Goal: Ask a question: Seek information or help from site administrators or community

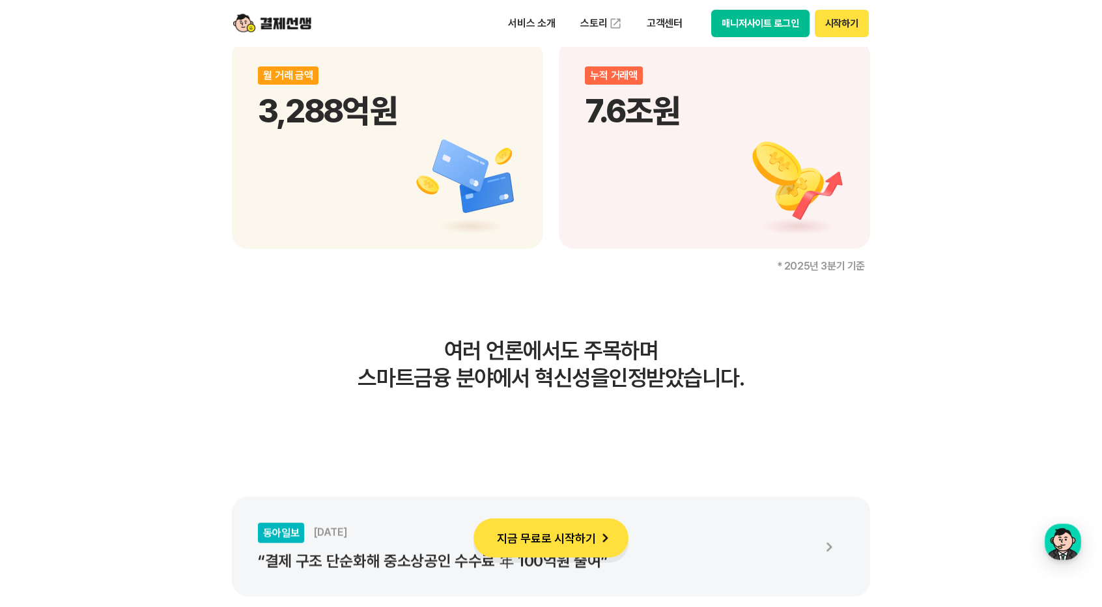
scroll to position [2150, 0]
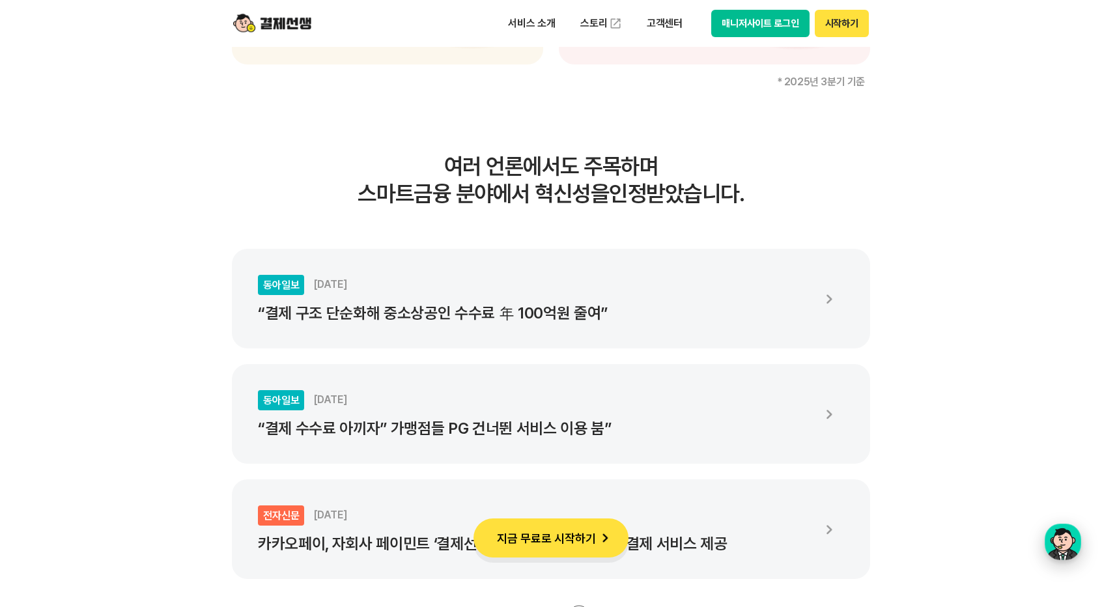
click at [1080, 548] on button "결제선생 [PERSON_NAME] [PERSON_NAME]" at bounding box center [1063, 542] width 36 height 36
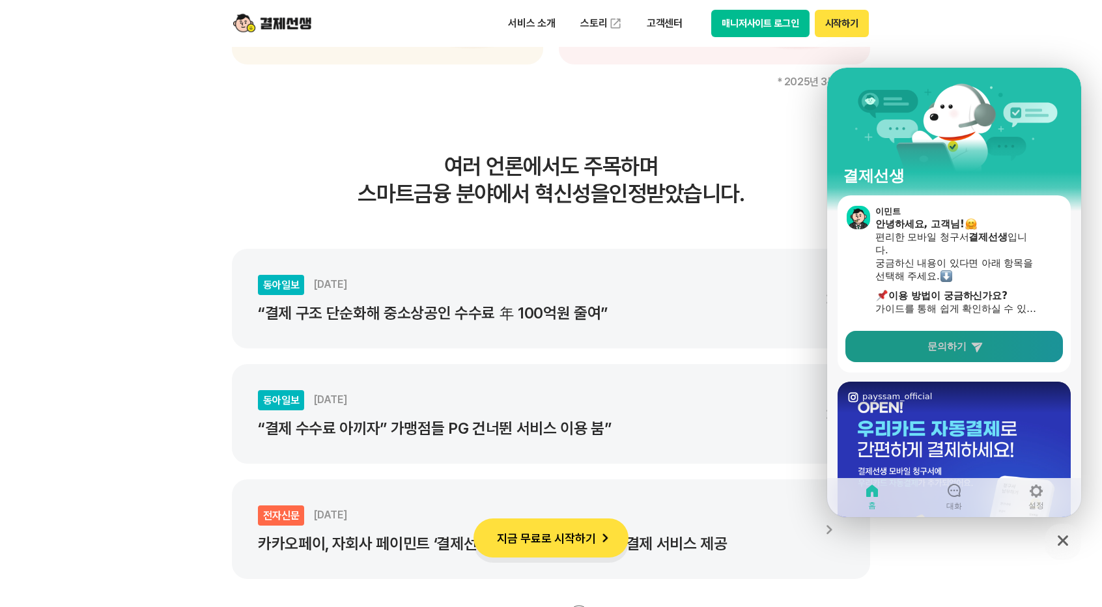
click at [967, 351] on link "문의하기" at bounding box center [955, 346] width 218 height 31
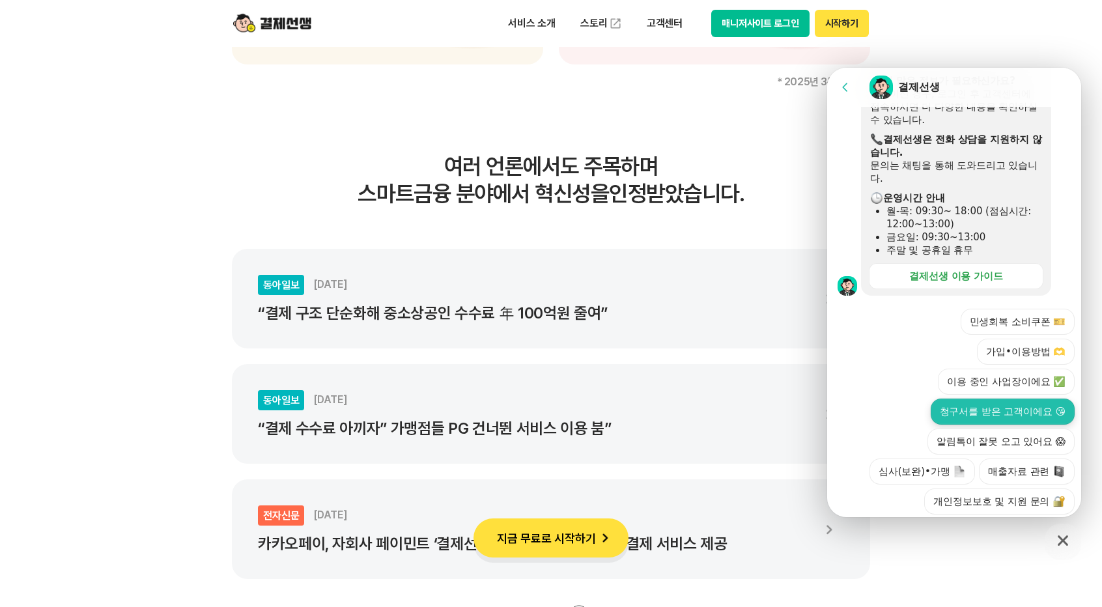
scroll to position [390, 0]
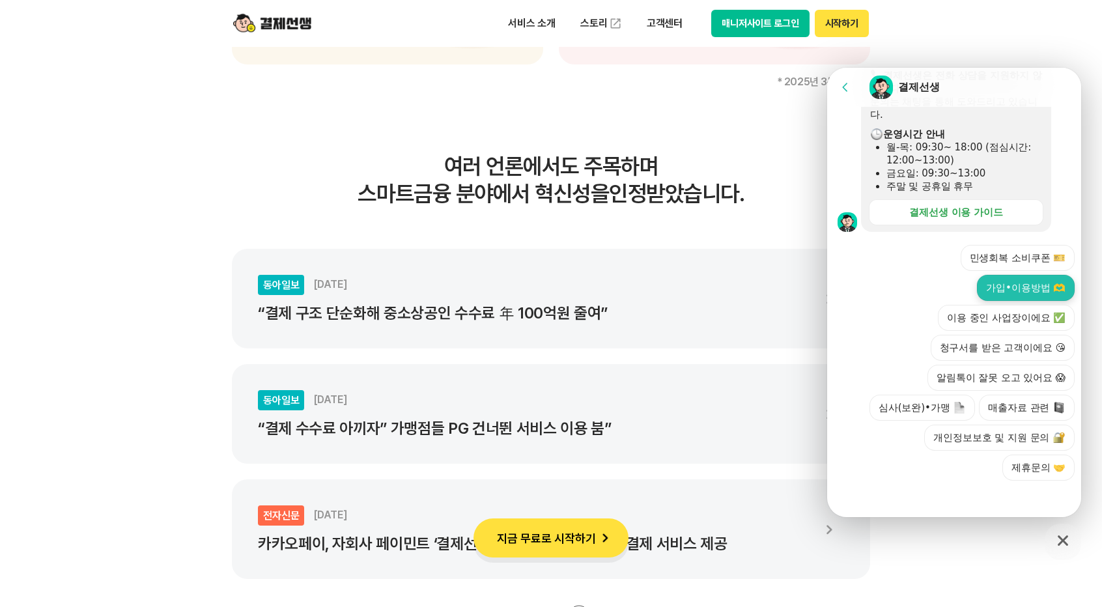
click at [1030, 290] on button "가입•이용방법 🫶" at bounding box center [1026, 288] width 98 height 26
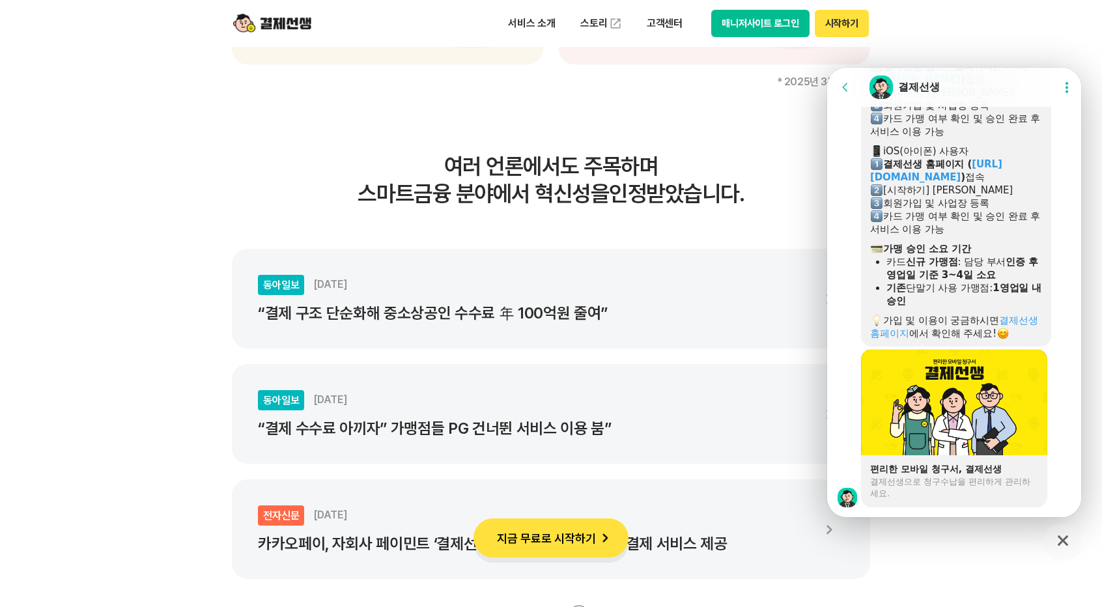
scroll to position [951, 0]
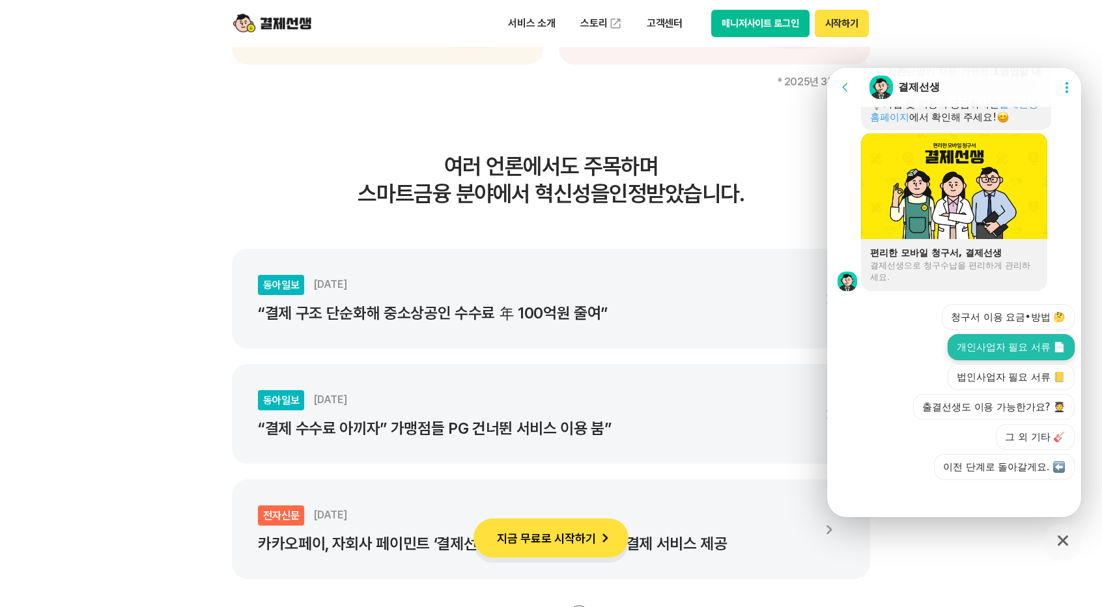
click at [975, 340] on button "개인사업자 필요 서류 📄" at bounding box center [1011, 347] width 127 height 26
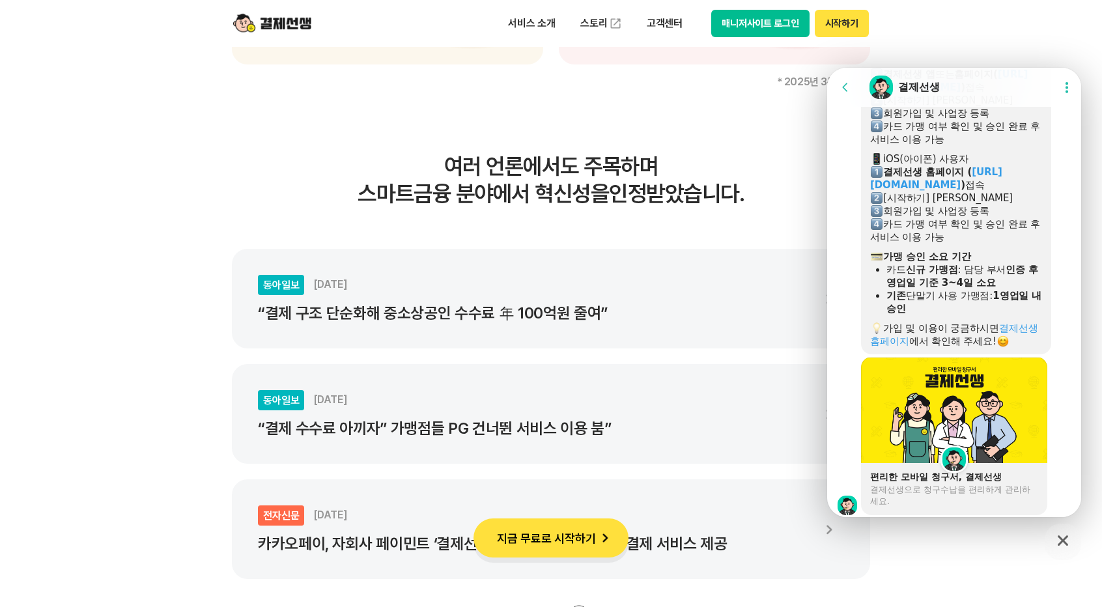
scroll to position [739, 0]
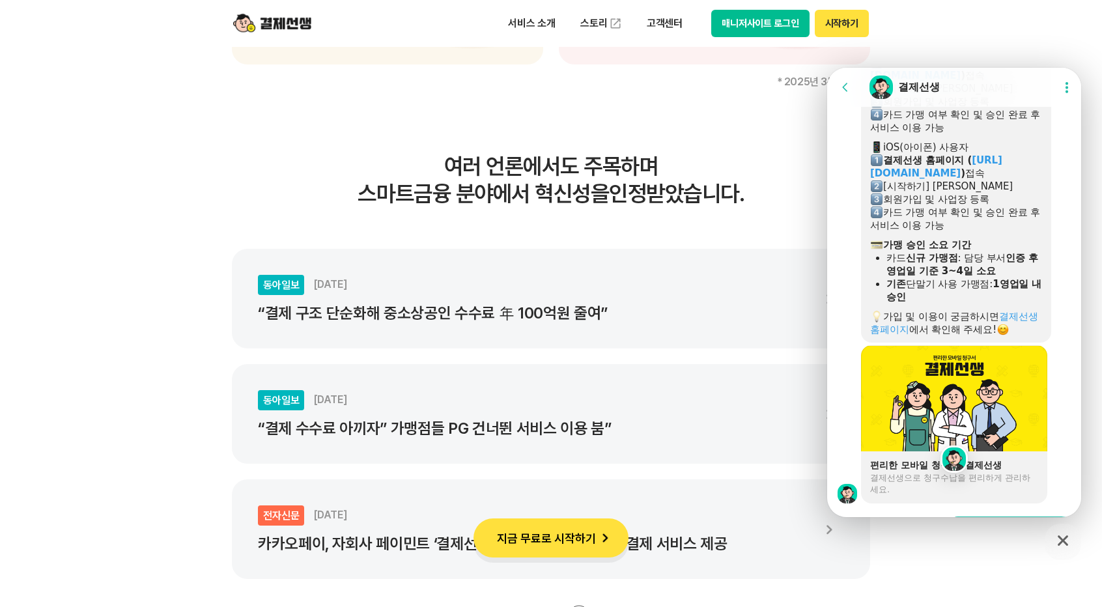
click at [950, 458] on img at bounding box center [954, 459] width 23 height 23
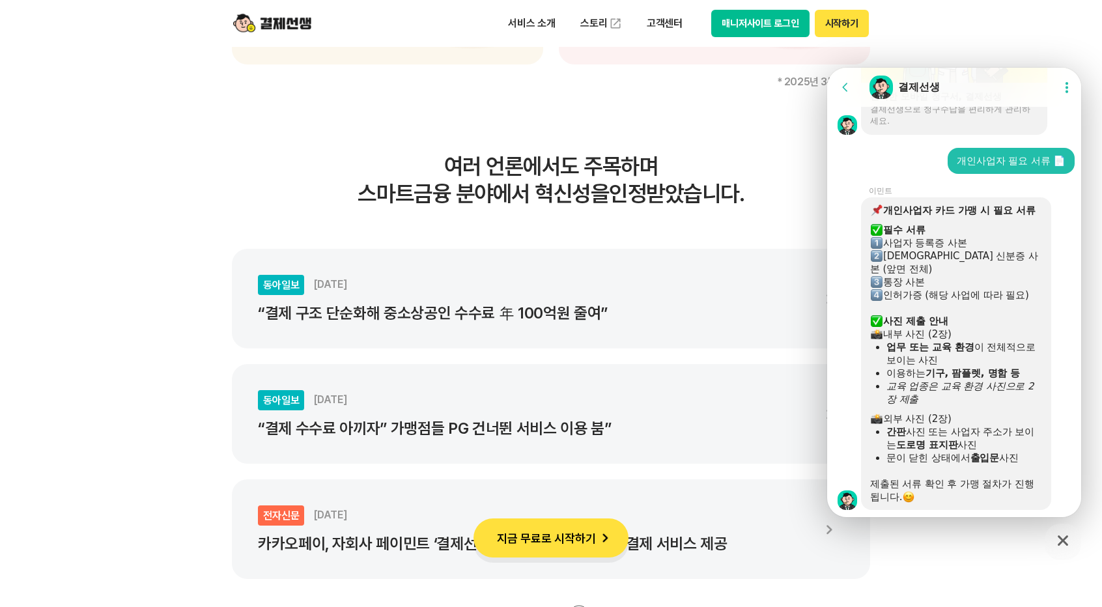
scroll to position [1239, 0]
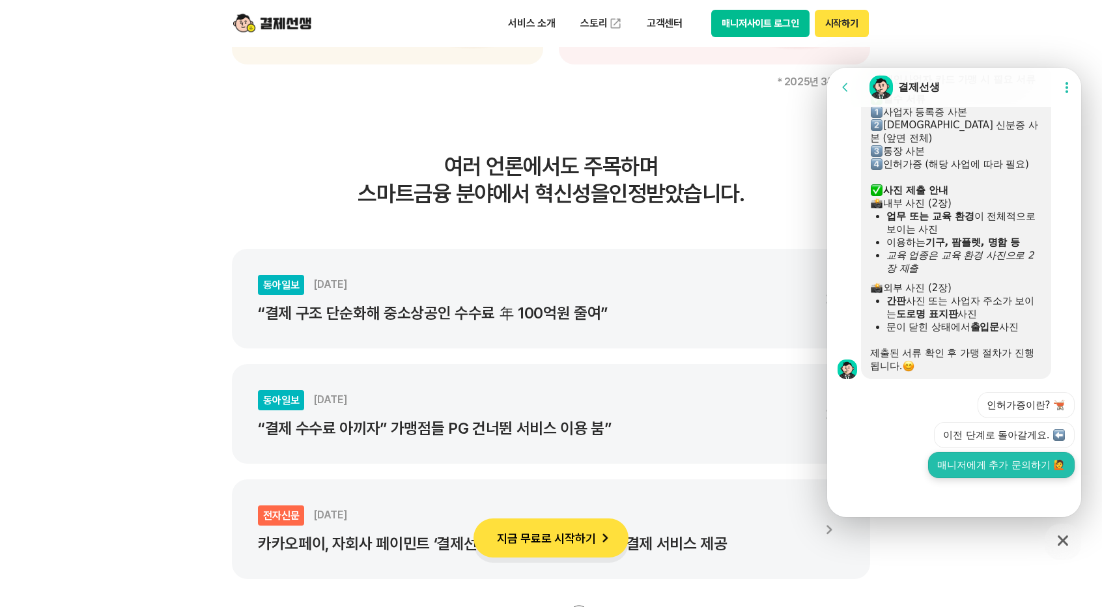
click at [998, 464] on button "매니저에게 추가 문의하기 🙋" at bounding box center [1001, 465] width 147 height 26
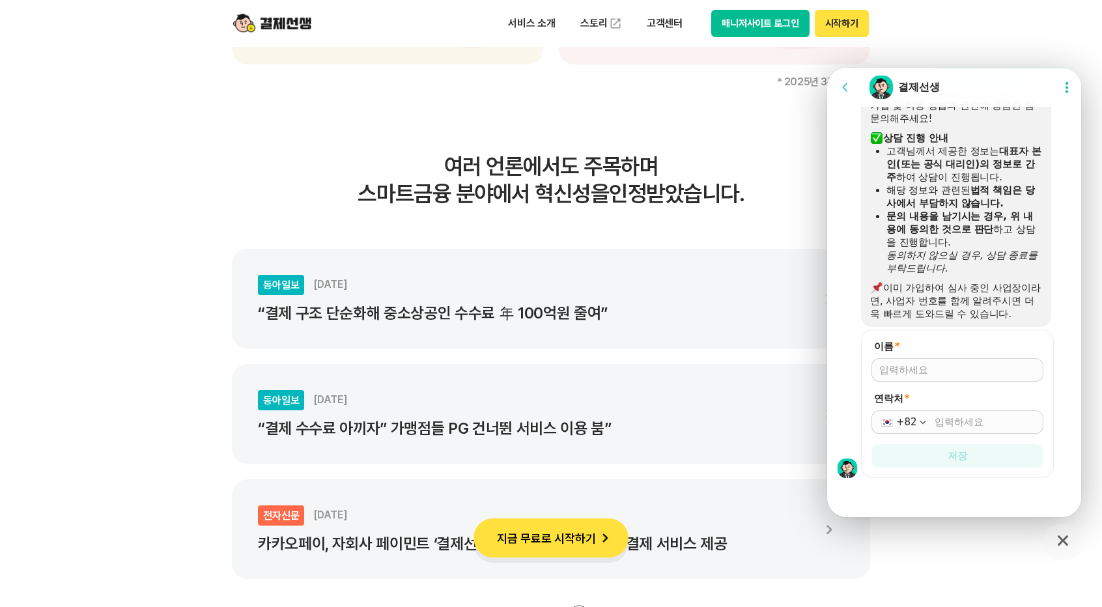
scroll to position [1589, 0]
click at [920, 371] on input "이름 *" at bounding box center [958, 369] width 156 height 13
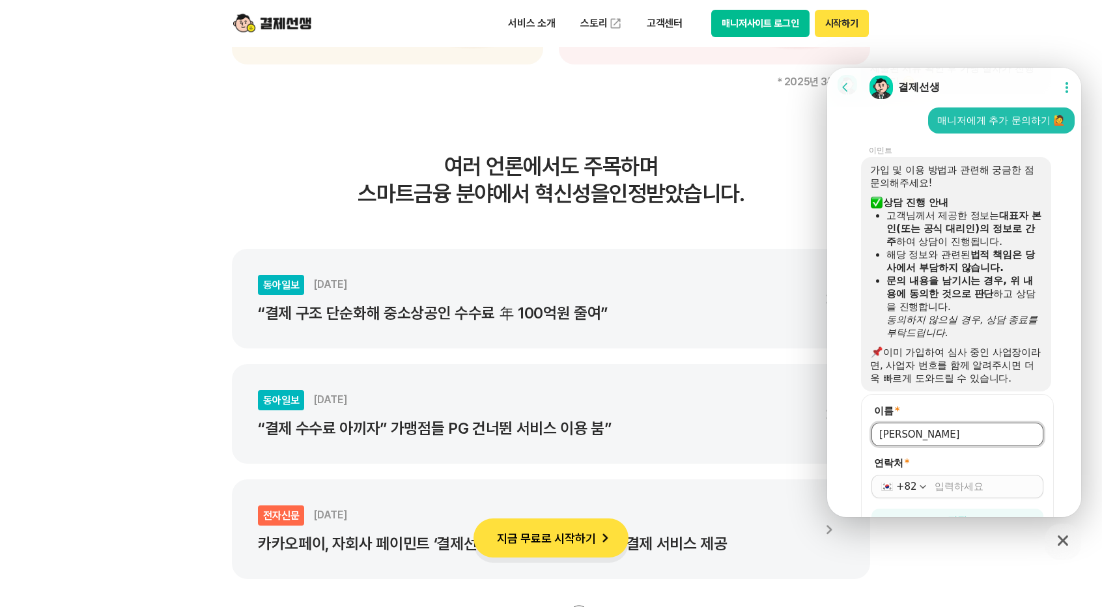
type input "[PERSON_NAME]"
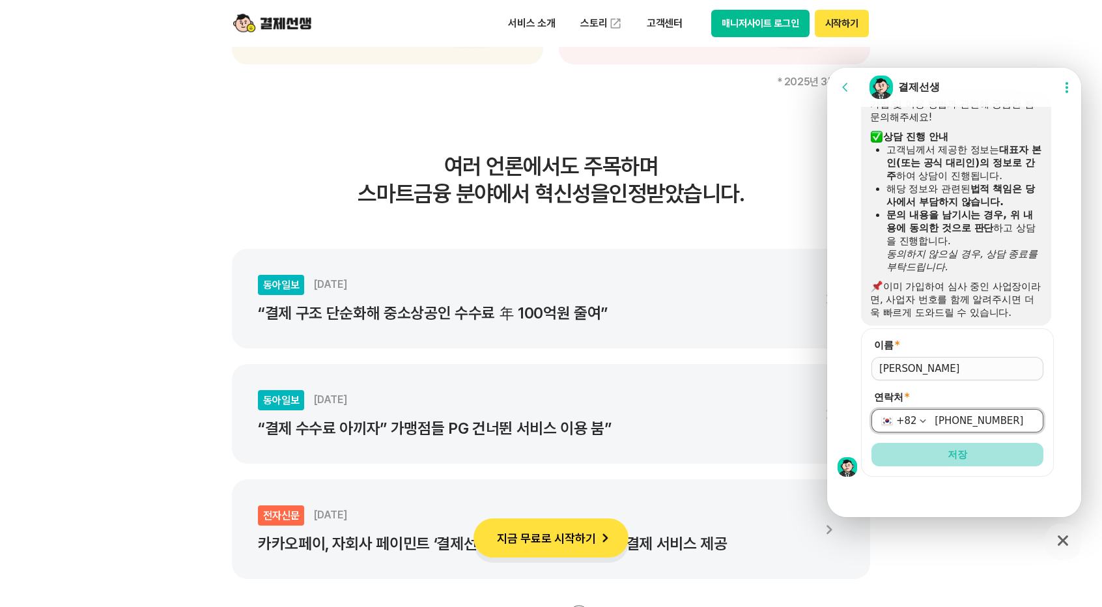
type input "[PHONE_NUMBER]"
click at [979, 449] on button "저장" at bounding box center [958, 454] width 172 height 23
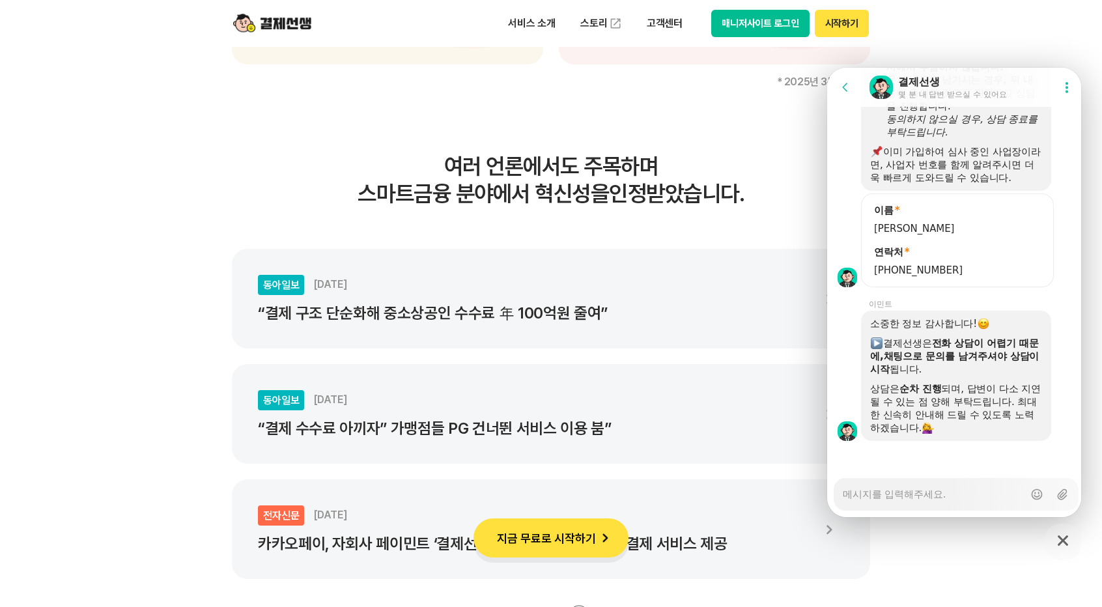
scroll to position [1727, 0]
type textarea "x"
type textarea "d"
type textarea "x"
type textarea "dk"
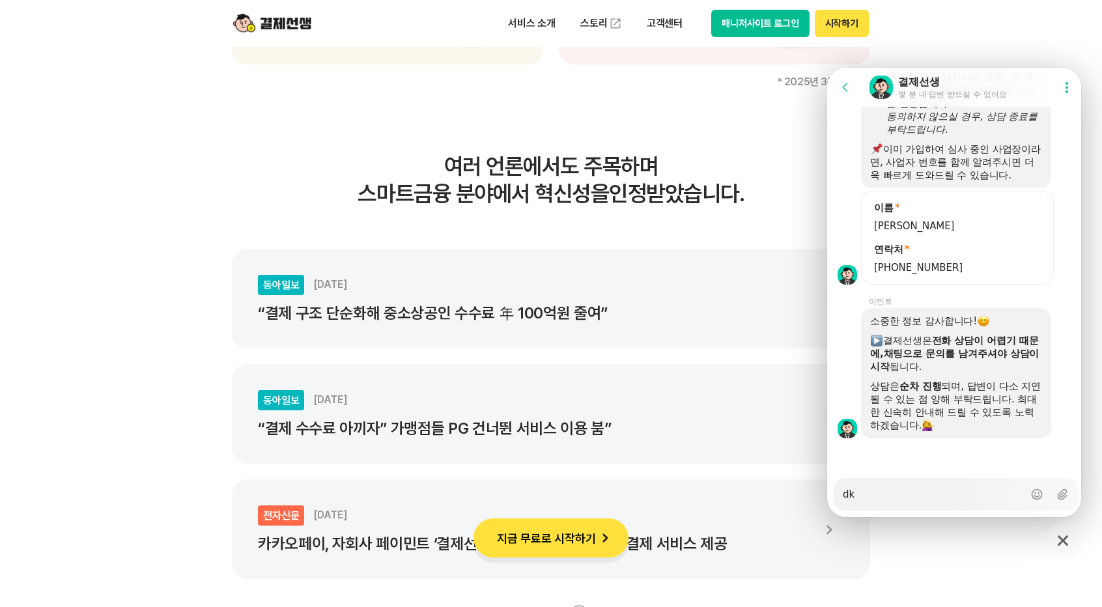
type textarea "x"
type textarea "dks"
type textarea "x"
type textarea "dkss"
type textarea "x"
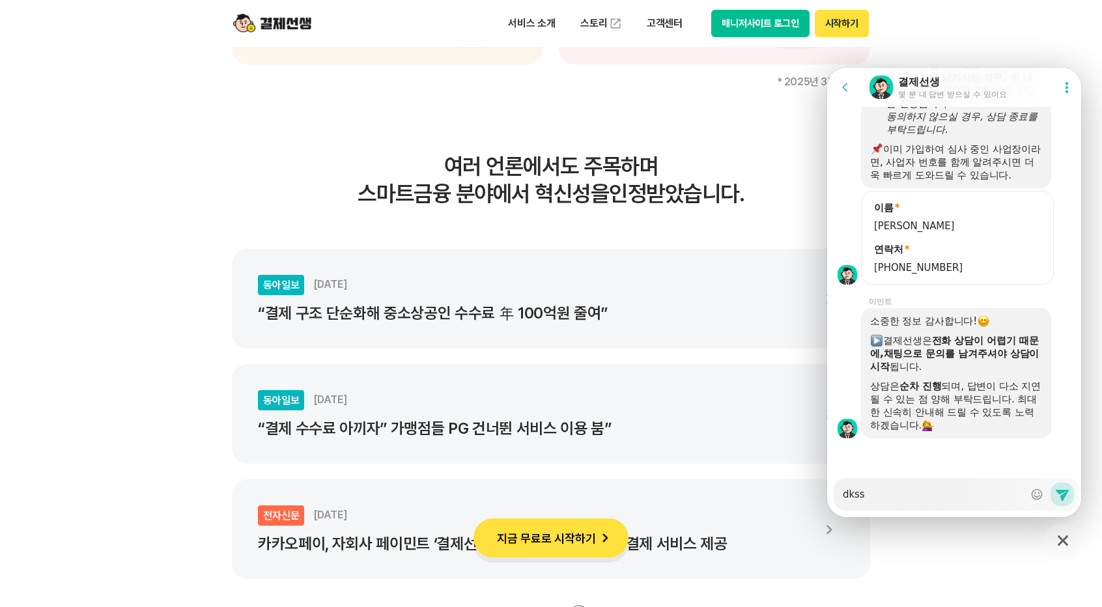
type textarea "dkssu"
type textarea "x"
type textarea "dkssud"
type textarea "x"
type textarea "dkssu"
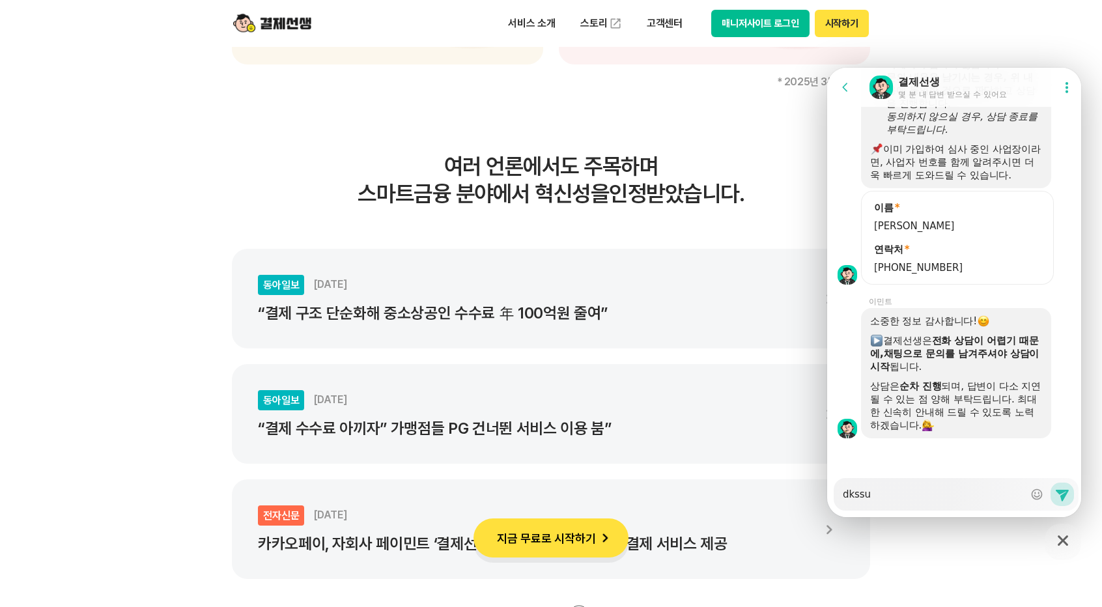
type textarea "x"
type textarea "dkss"
type textarea "x"
type textarea "dks"
type textarea "x"
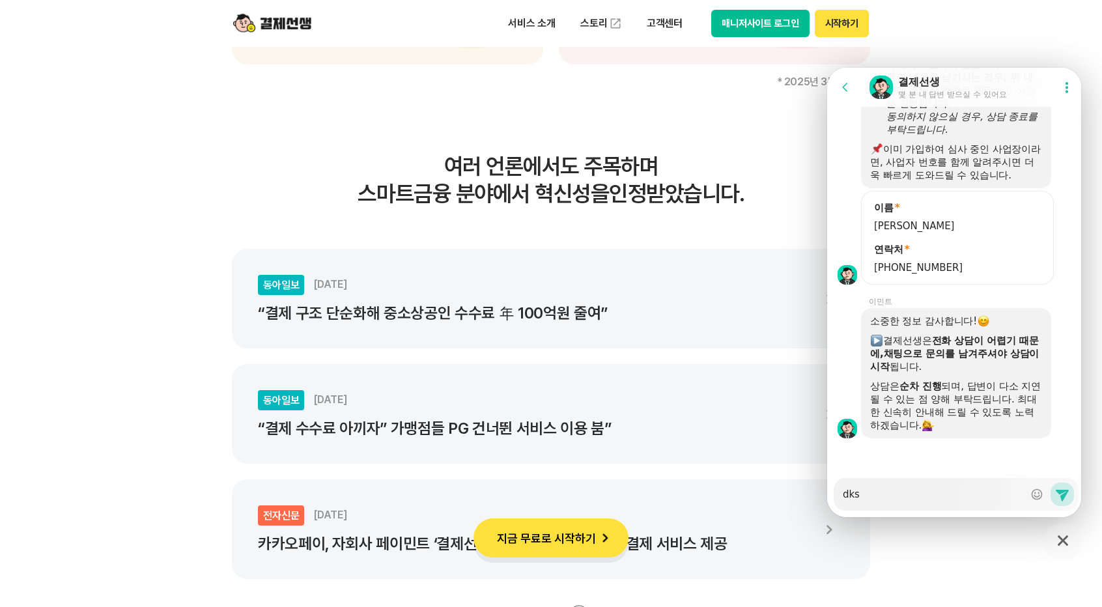
type textarea "dk"
type textarea "x"
type textarea "d"
type textarea "x"
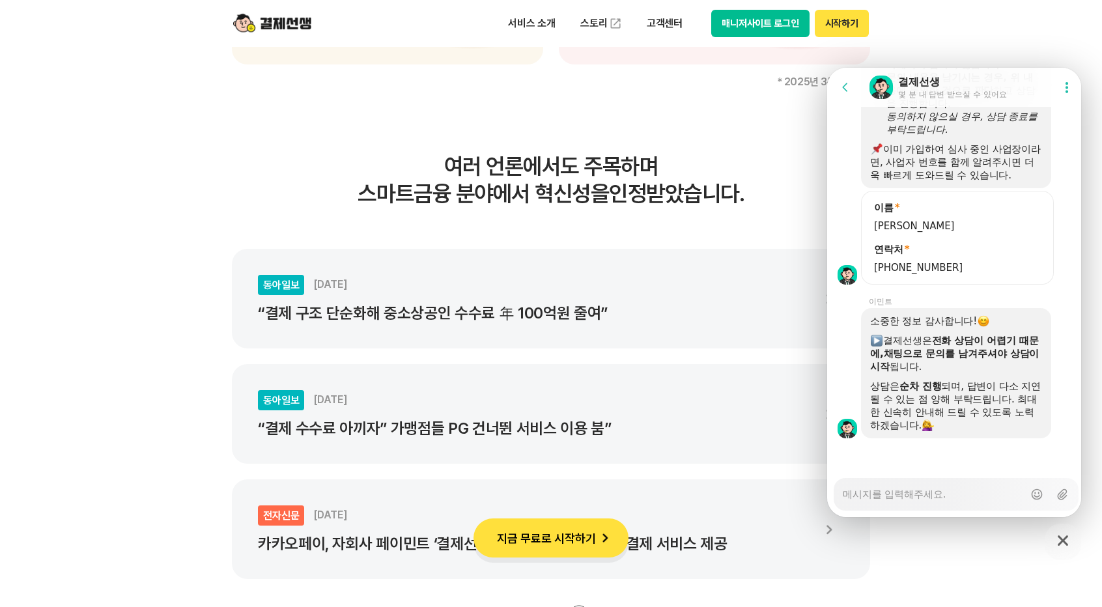
type textarea "ㅇ"
type textarea "x"
type textarea "아"
type textarea "x"
type textarea "안"
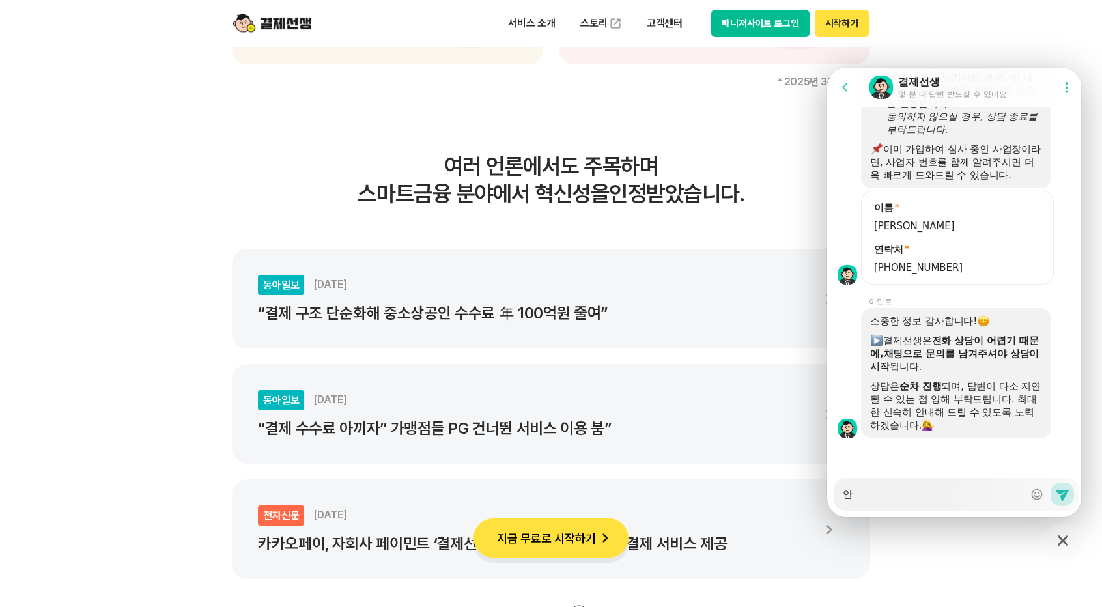
type textarea "x"
type textarea "안ㄴ"
type textarea "x"
type textarea "안녀"
type textarea "x"
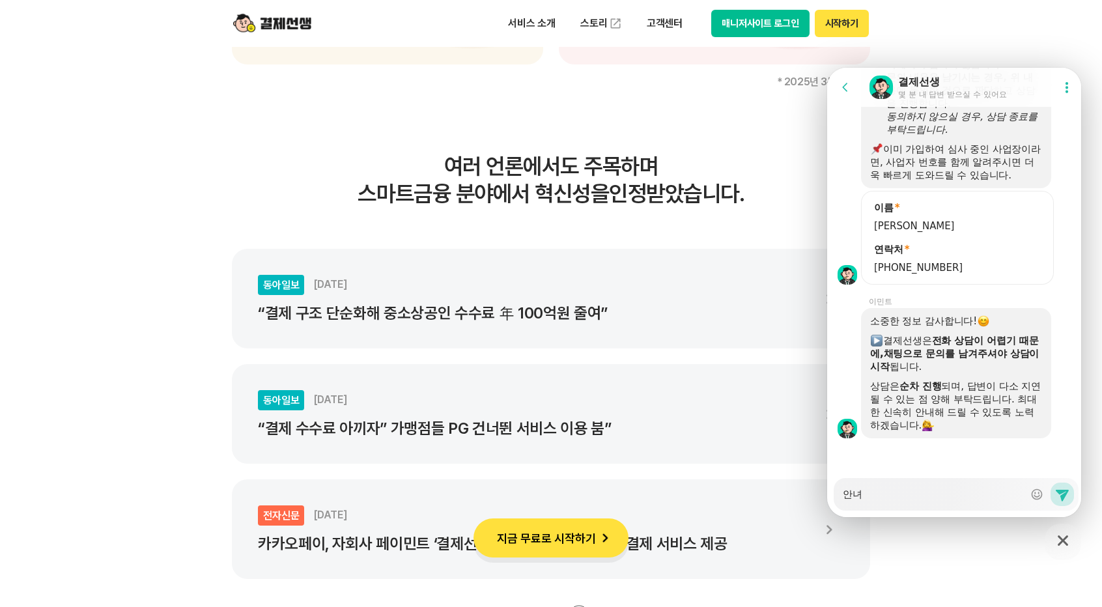
type textarea "안녕"
type textarea "x"
type textarea "안녕ㅎ"
type textarea "x"
type textarea "안녕하"
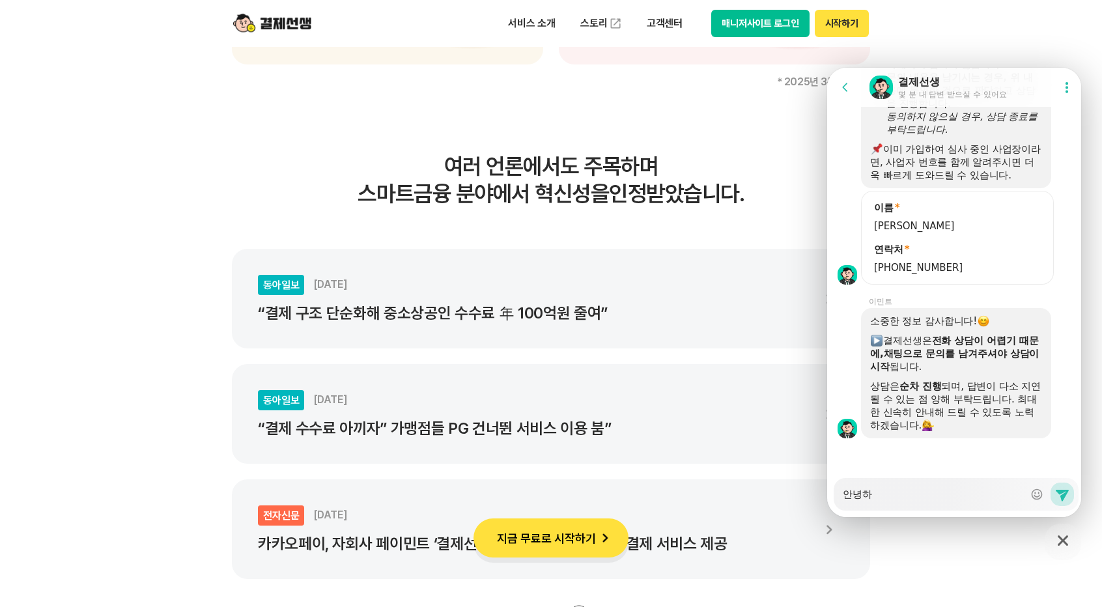
type textarea "x"
type textarea "안녕핫"
type textarea "x"
type textarea "안녕하세"
type textarea "x"
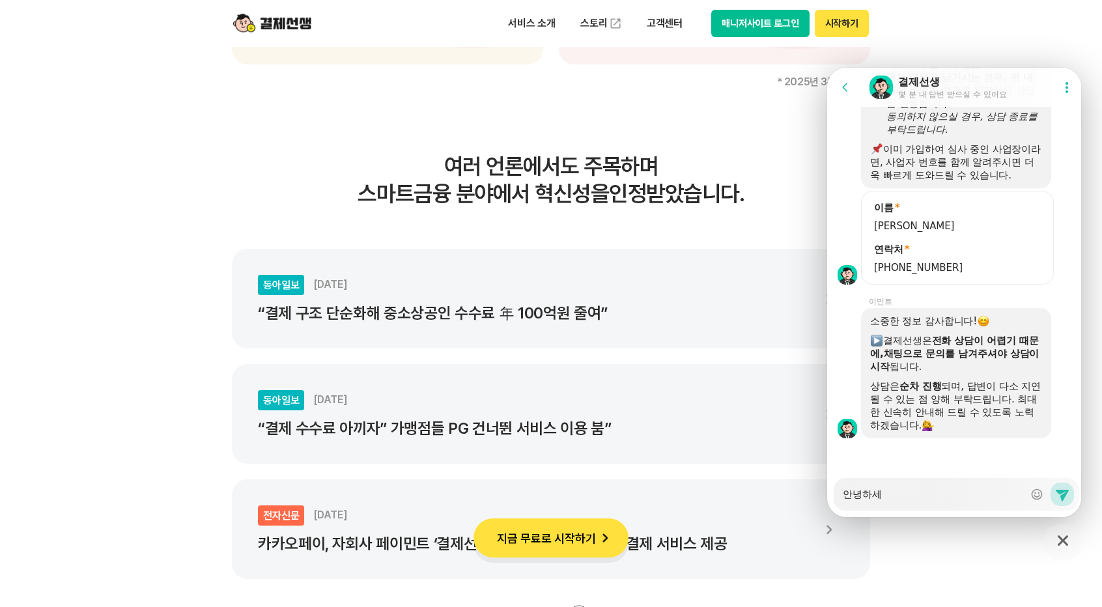
type textarea "안녕하셍"
type textarea "x"
type textarea "안녕하세요"
type textarea "x"
type textarea "안녕하세요."
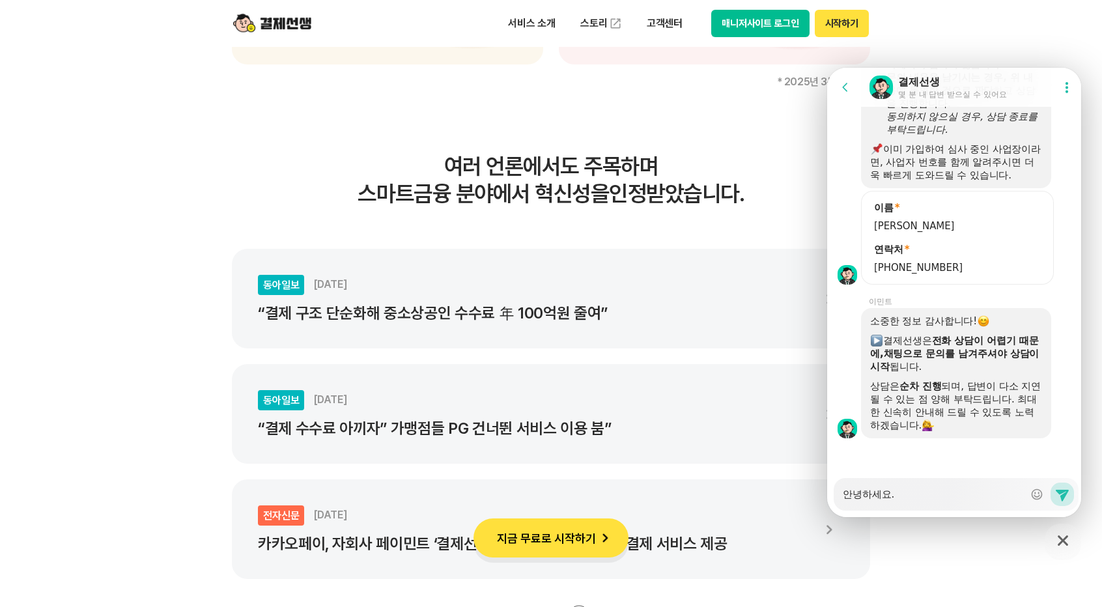
type textarea "x"
type textarea "안녕하세요.."
type textarea "x"
type textarea "안녕하세요.."
type textarea "x"
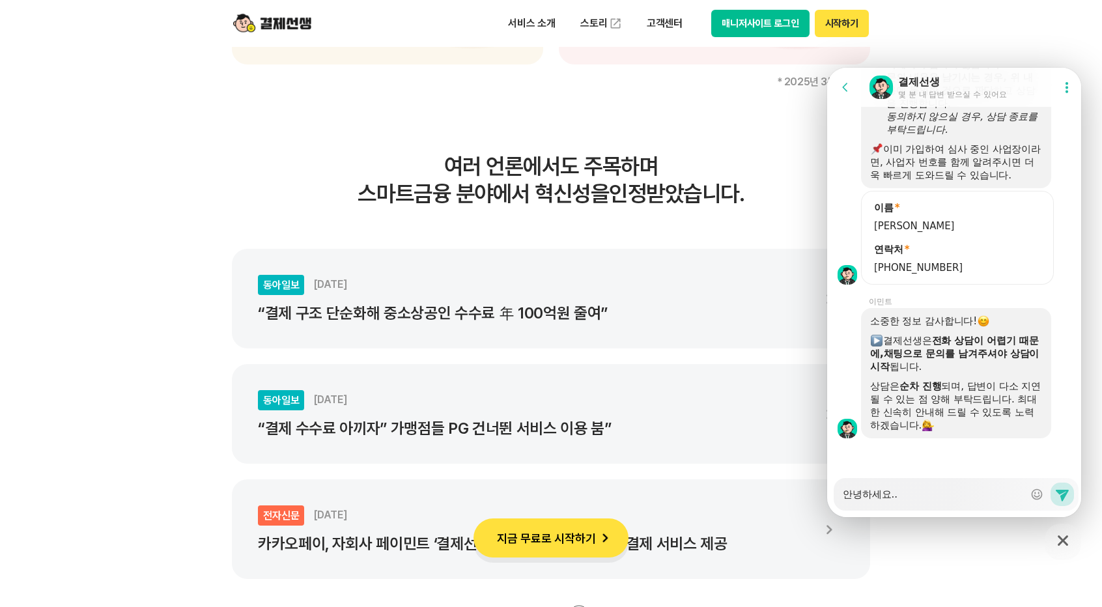
type textarea "안녕하세요.. ㅈ"
type textarea "x"
type textarea "안녕하세요.. 저"
type textarea "x"
type textarea "안녕하세요.. 젛"
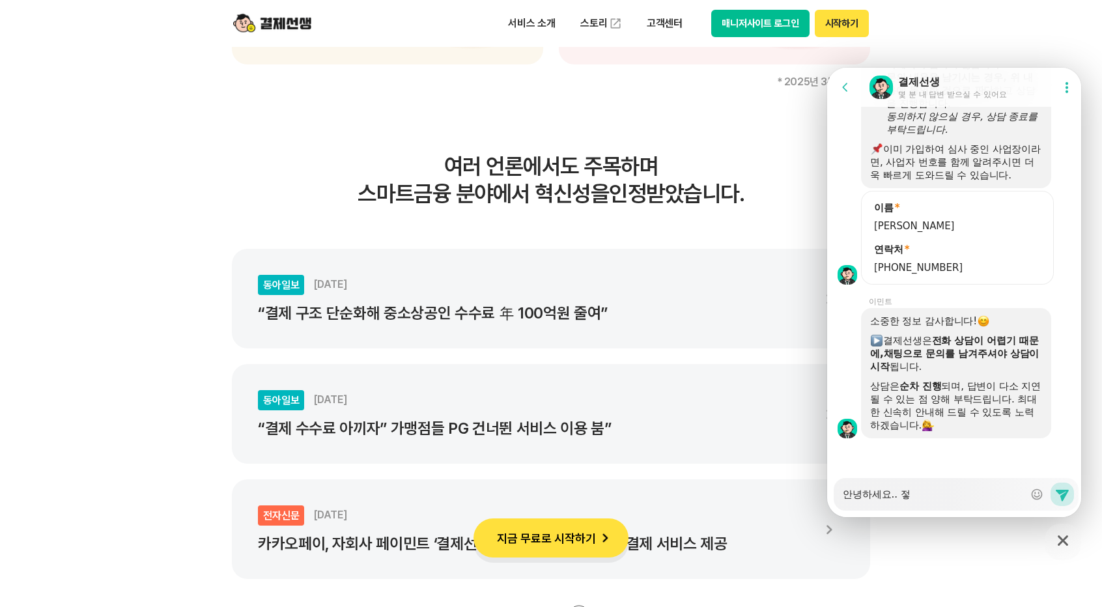
type textarea "x"
type textarea "안녕하세요.. 저흐"
type textarea "x"
type textarea "안녕하세요.. 저희"
type textarea "x"
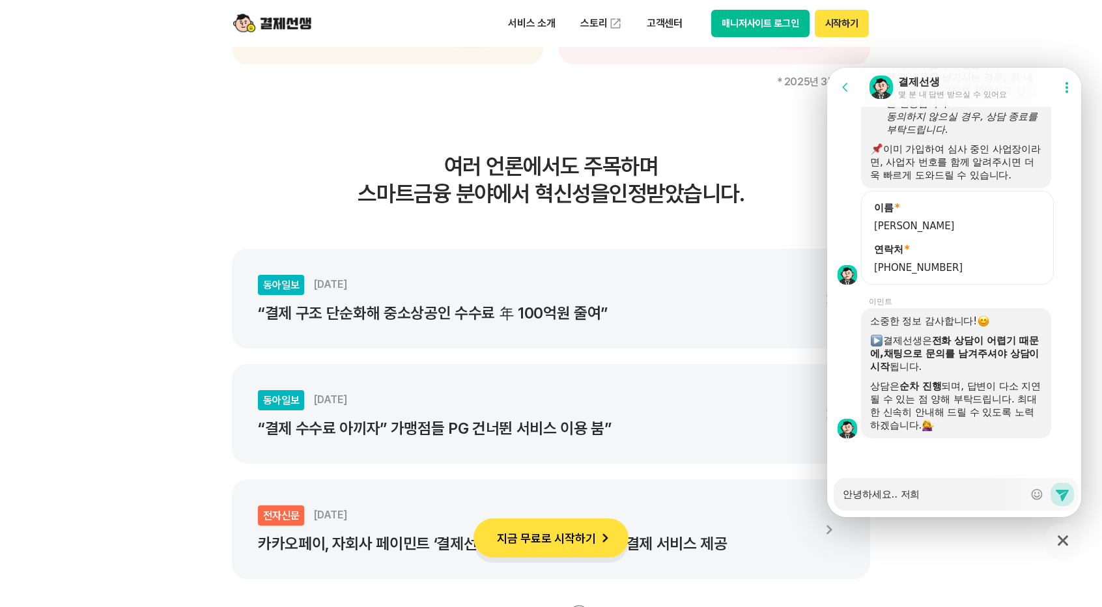
type textarea "안녕하세요.. 저흰"
type textarea "x"
type textarea "안녕하세요.. 저희느"
type textarea "x"
type textarea "안녕하세요.. 저희는"
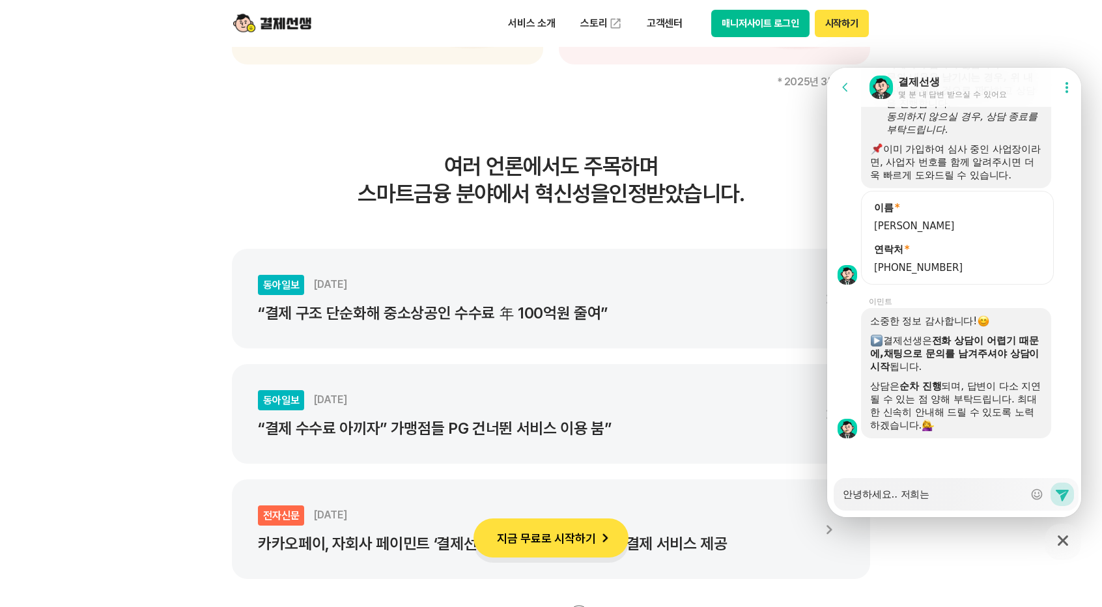
type textarea "x"
type textarea "안녕하세요.. 저희는"
type textarea "x"
type textarea "안녕하세요.. 저희는 ㅇ"
type textarea "x"
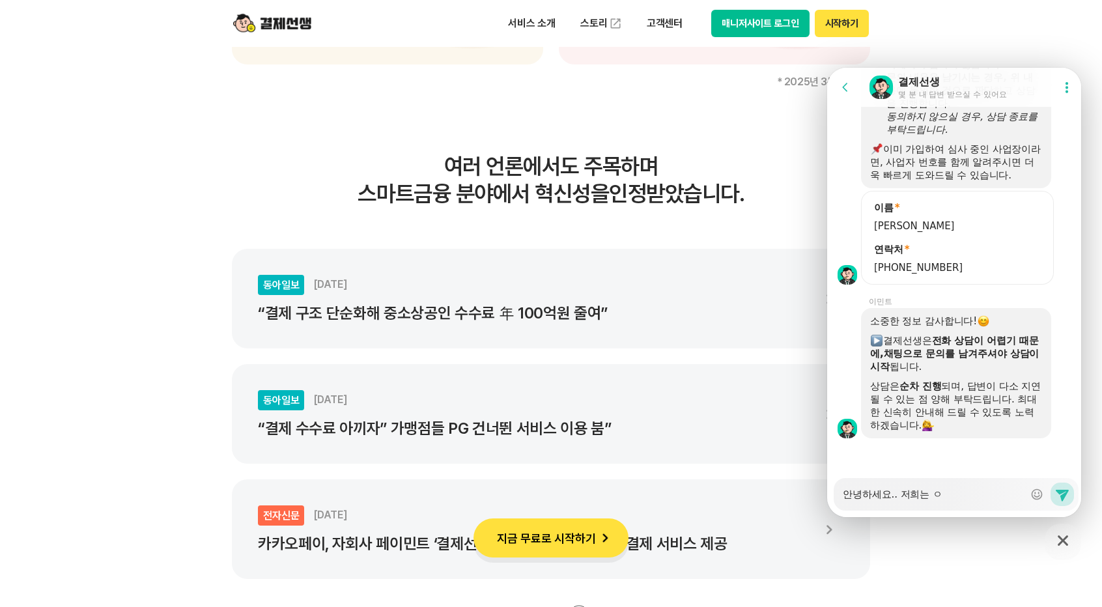
type textarea "안녕하세요.. 저희는 [PERSON_NAME]"
type textarea "x"
type textarea "안녕하세요.. 저희는 일"
type textarea "x"
type textarea "안녕하세요.. 저희는 읿"
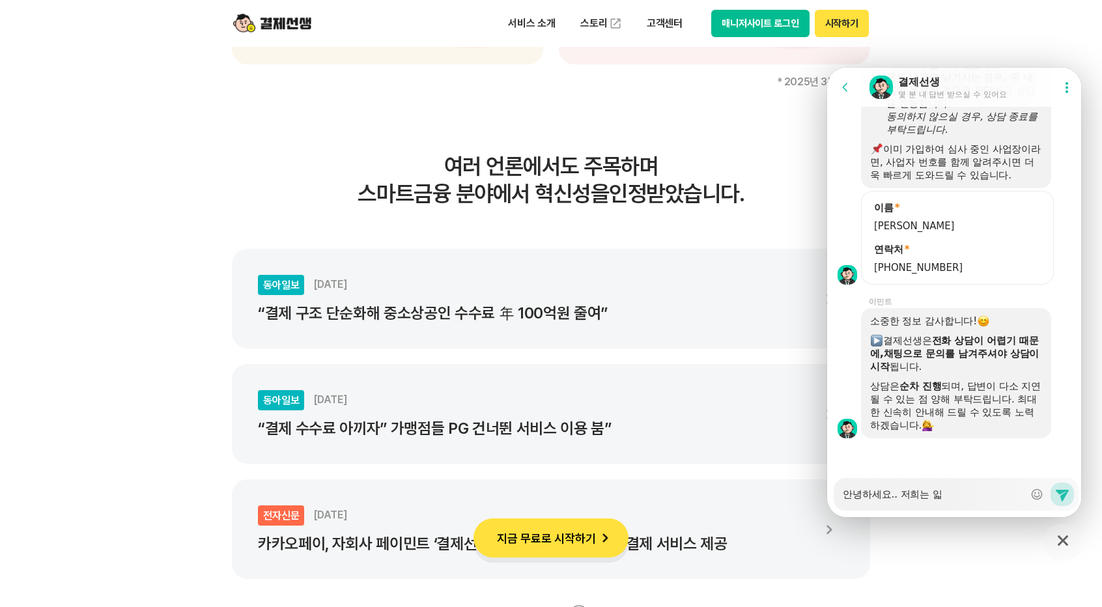
type textarea "x"
type textarea "안녕하세요.. 저희는 일바"
type textarea "x"
type textarea "안녕하세요.. 저희는 일반"
type textarea "x"
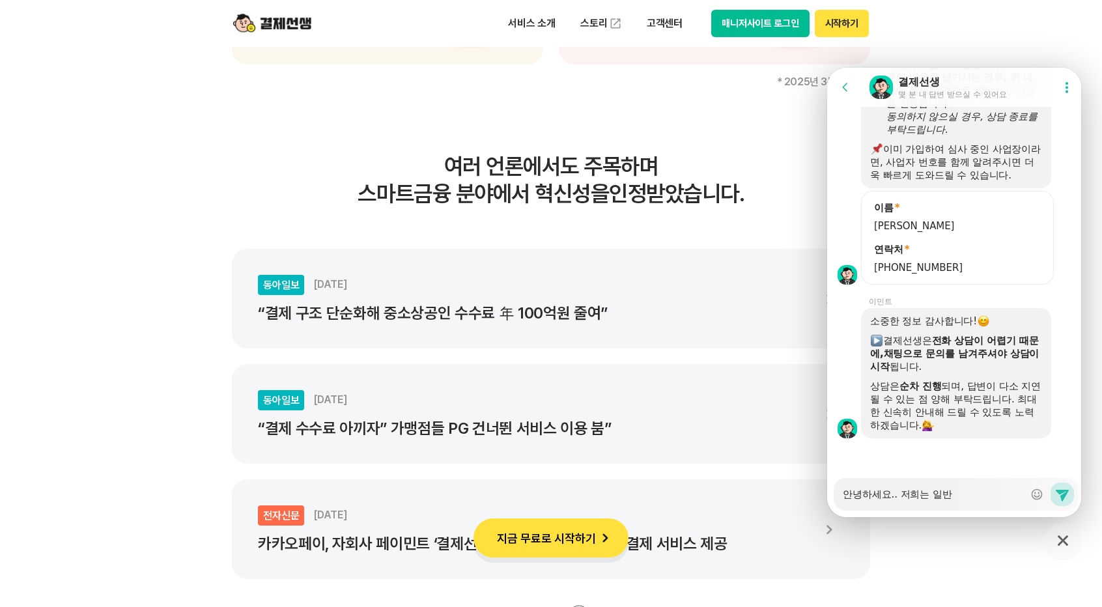
type textarea "안녕하세요.. 저희는 일반"
type textarea "x"
type textarea "안녕하세요.. 저희는 일반 ㅅ"
type textarea "x"
type textarea "안녕하세요.. 저희는 일반 소"
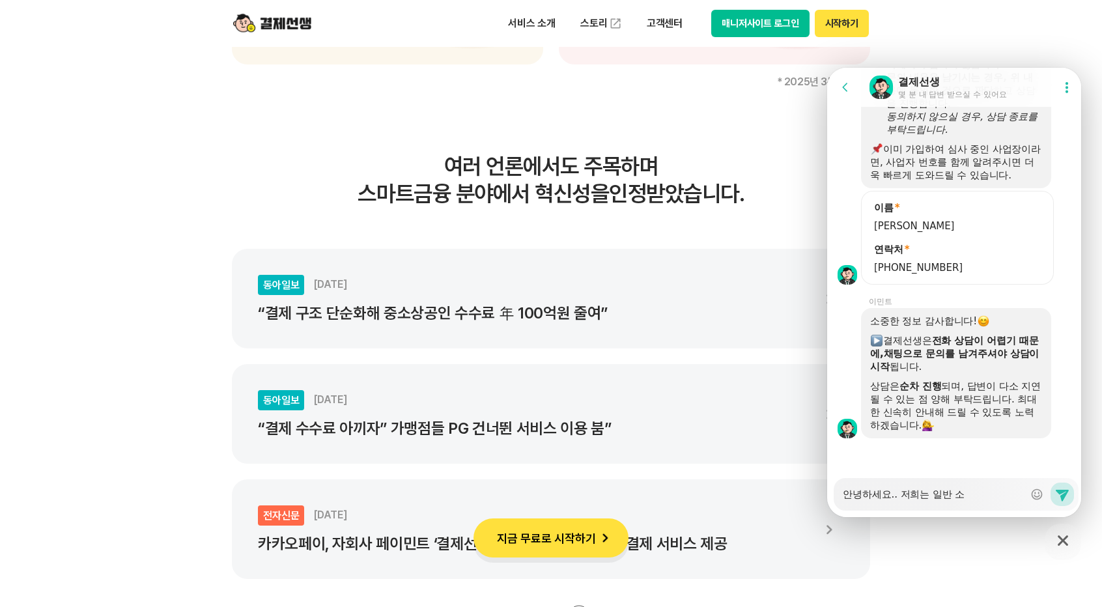
type textarea "x"
type textarea "안녕하세요.. 저희는 일반 솜"
type textarea "x"
type textarea "안녕하세요.. 저희는 일반 소매"
type textarea "x"
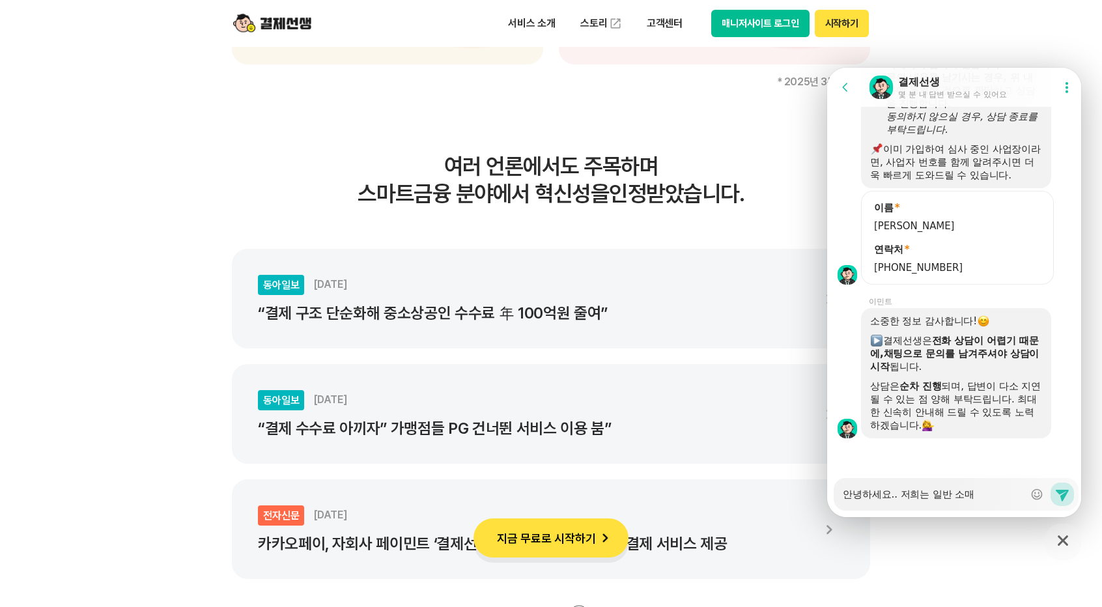
type textarea "안녕하세요.. 저희는 일반 소맺"
type textarea "x"
type textarea "안녕하세요.. 저희는 일반 소매저"
type textarea "x"
type textarea "안녕하세요.. 저희는 일반 소매점"
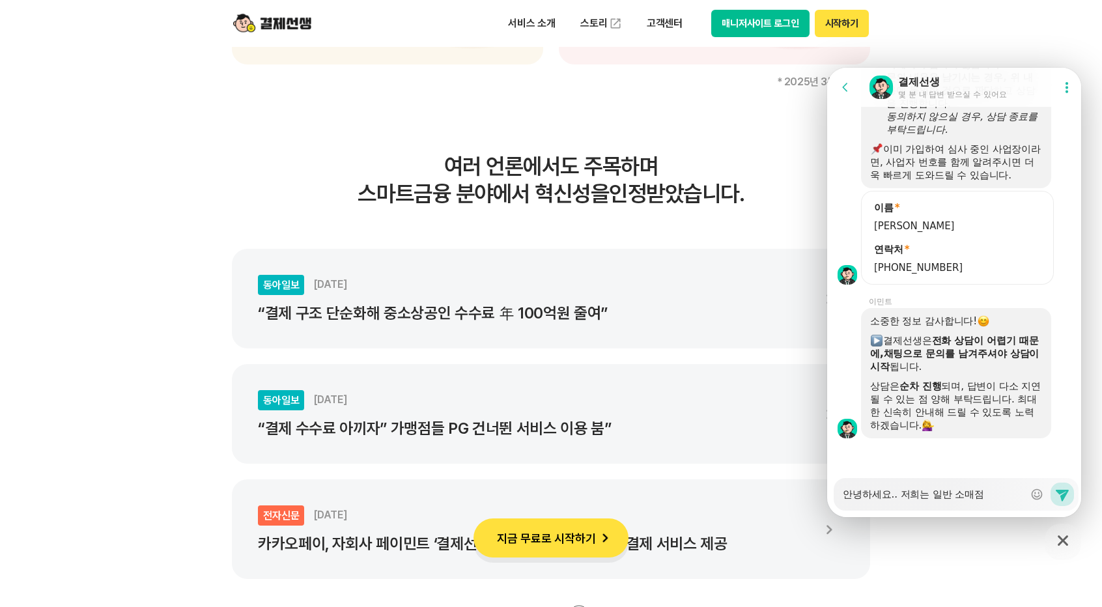
type textarea "x"
type textarea "안녕하세요.. 저희는 일반 소매점ㅇ"
type textarea "x"
type textarea "안녕하세요.. 저희는 일반 소매점이"
type textarea "x"
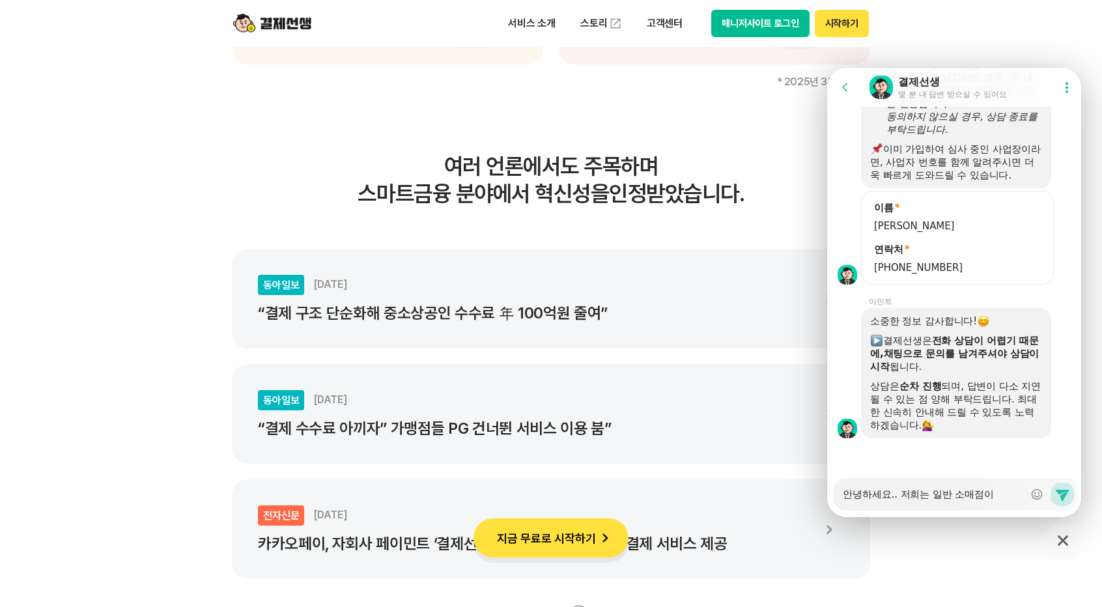
type textarea "안녕하세요.. 저희는 일반 소매점입"
type textarea "x"
type textarea "안녕하세요.. 저희는 일반 소매점입ㄴ"
type textarea "x"
type textarea "안녕하세요.. 저희는 일반 소매점입니"
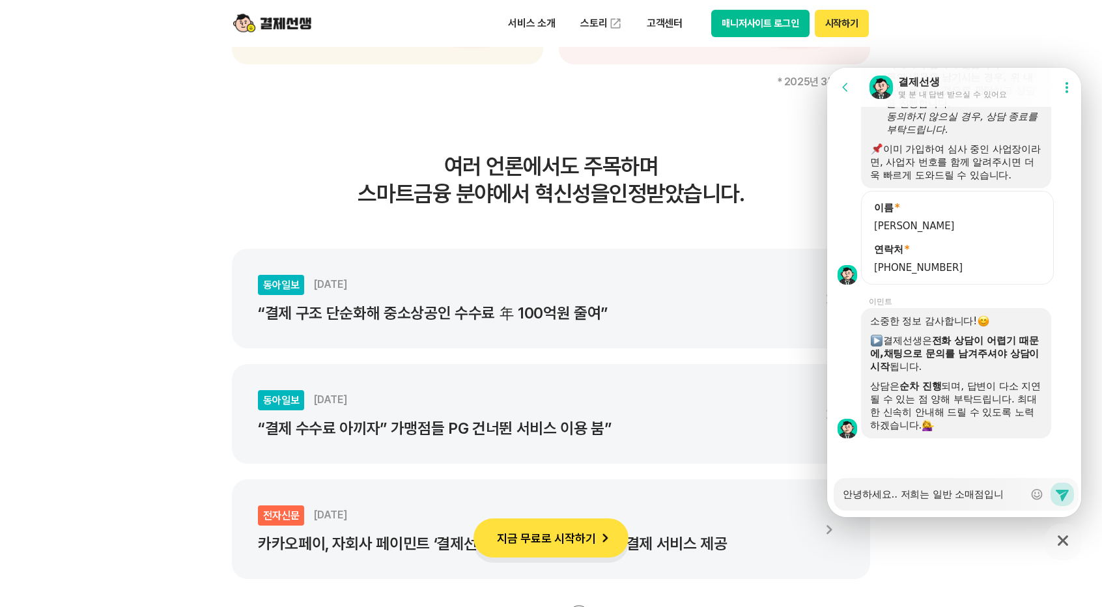
type textarea "x"
type textarea "안녕하세요.. 저희는 일반 소매점입닏"
type textarea "x"
type textarea "안녕하세요.. 저희는 일반 소매점입니다"
type textarea "x"
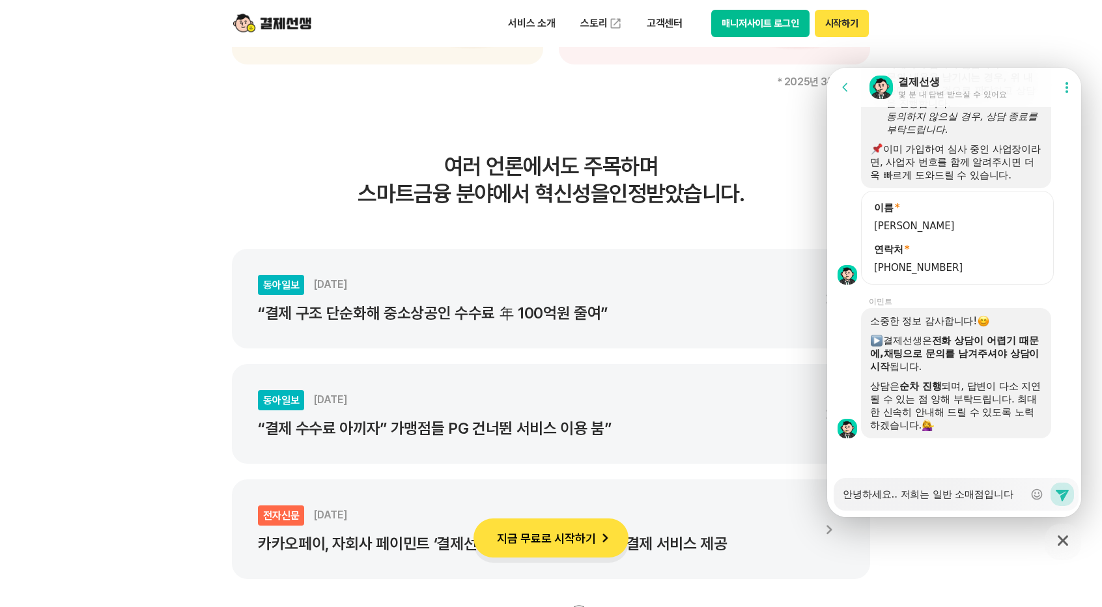
type textarea "안녕하세요.. 저희는 일반 소매점입니다."
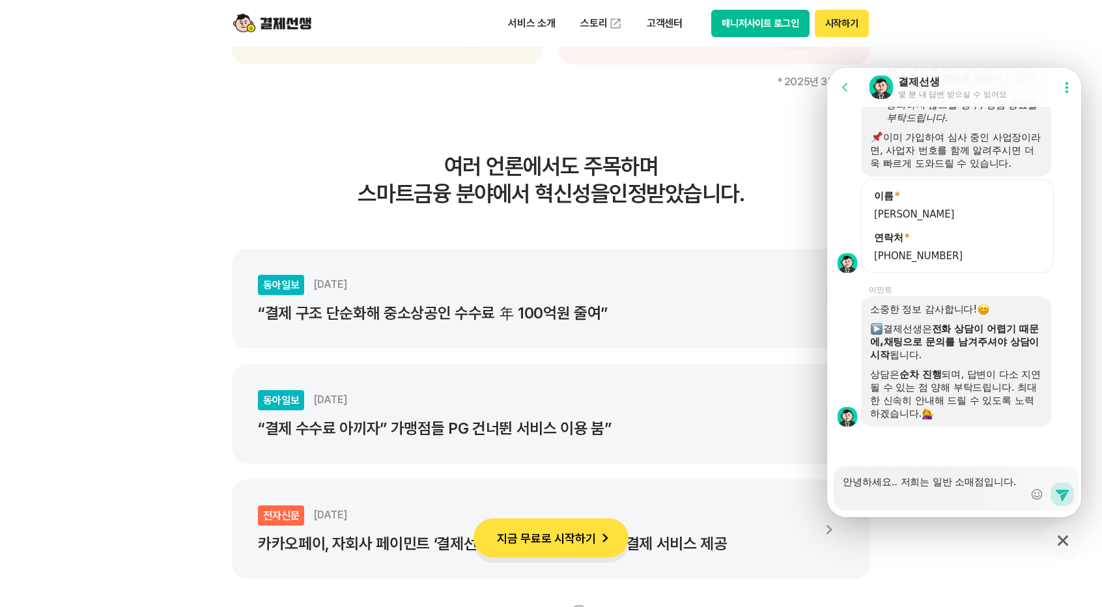
scroll to position [1738, 0]
type textarea "x"
type textarea "안녕하세요.. 저희는 일반 소매점입니다."
type textarea "x"
type textarea "안녕하세요.. 저희는 일반 소매점입니다. ("
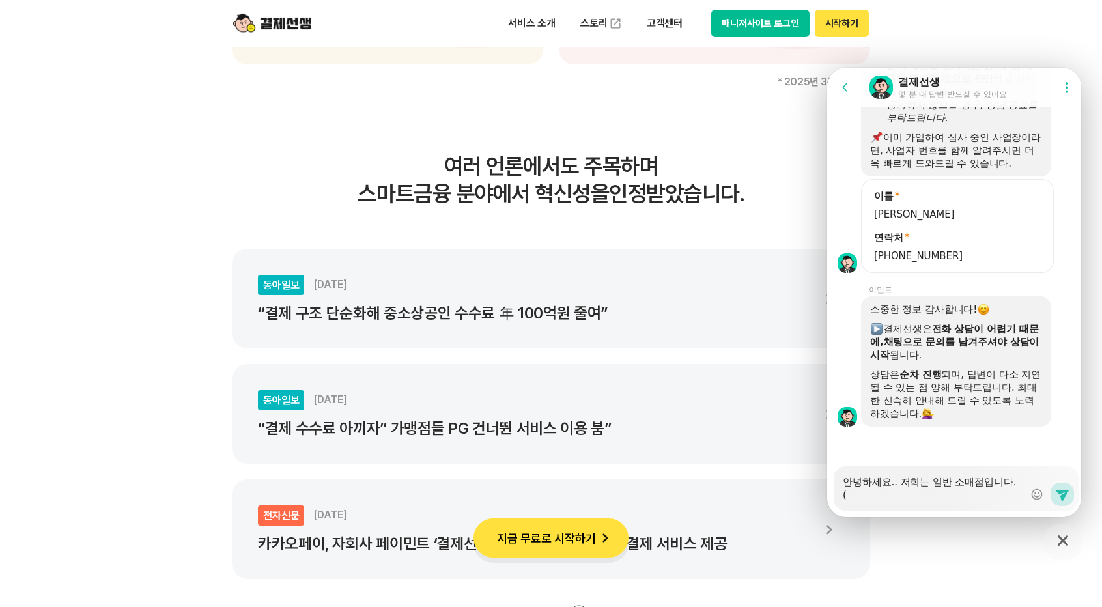
type textarea "x"
type textarea "안녕하세요.. 저희는 일반 소매점입니다. (ㅅ"
type textarea "x"
type textarea "안녕하세요.. 저희는 일반 소매점입니다. (새"
type textarea "x"
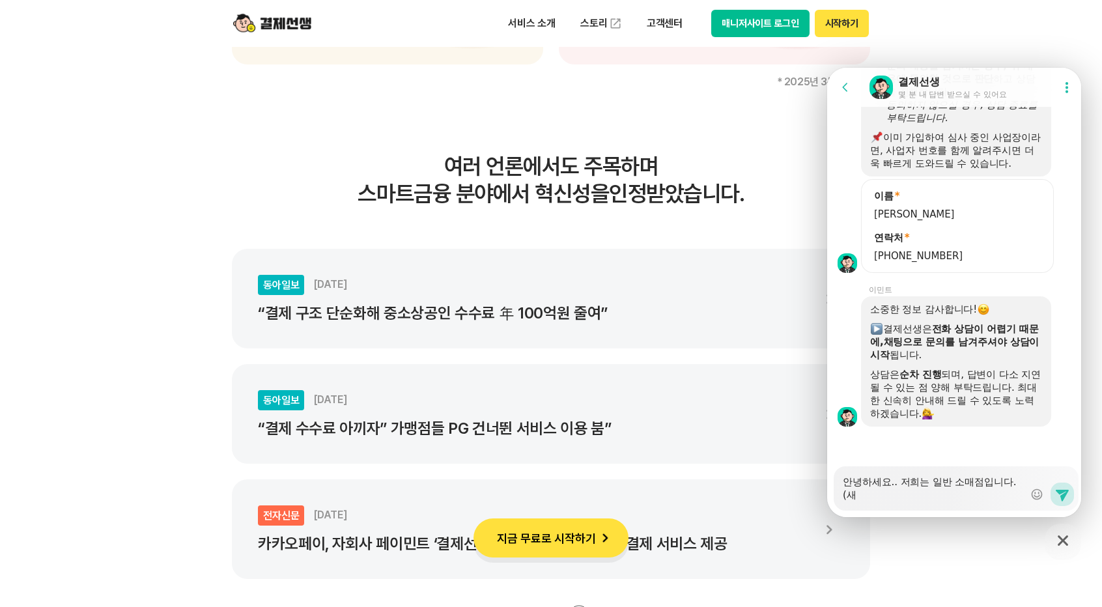
type textarea "안녕하세요.. 저희는 일반 소매점입니다. (생"
type textarea "x"
type textarea "안녕하세요.. 저희는 일반 소매점입니다. (생ㅎ"
type textarea "x"
type textarea "안녕하세요.. 저희는 일반 소매점입니다. (생호"
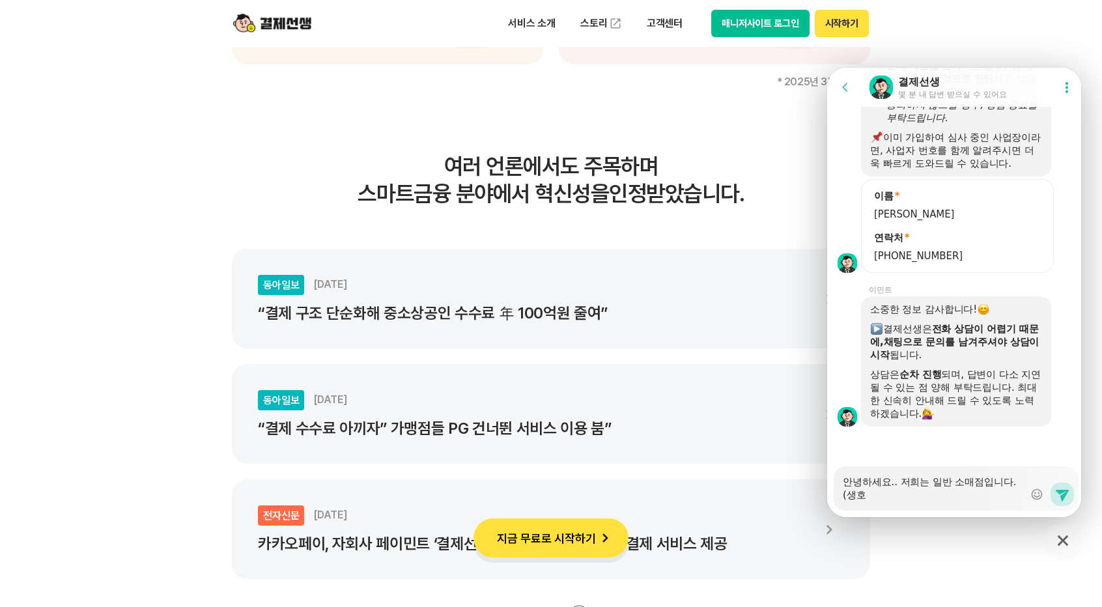
type textarea "x"
type textarea "안녕하세요.. 저희는 일반 소매점입니다. (생화"
type textarea "x"
type textarea "안녕하세요.. 저희는 일반 소매점입니다. (생활"
type textarea "x"
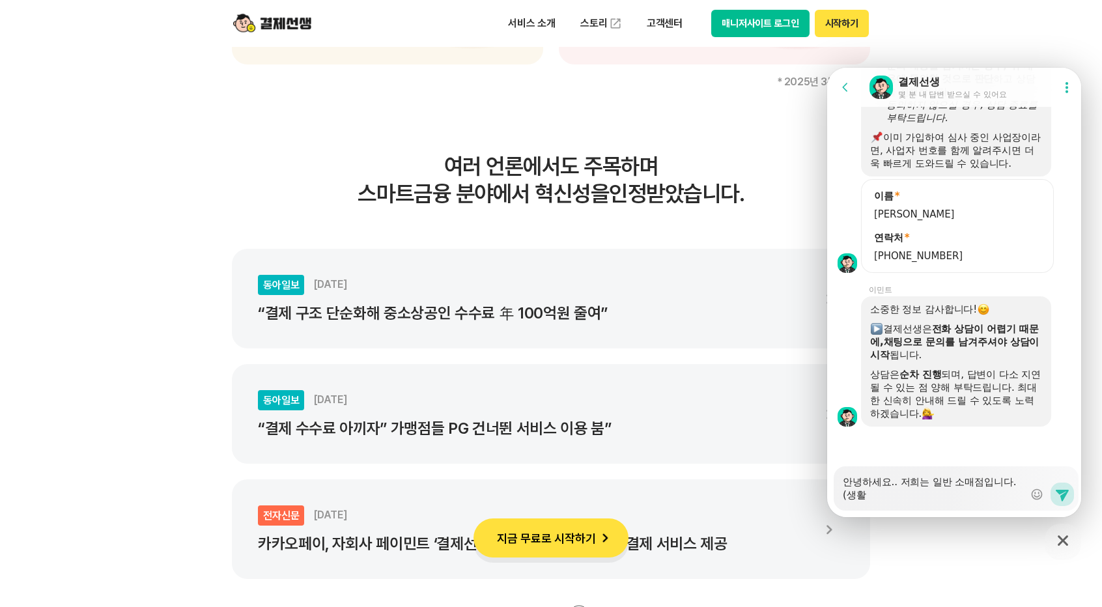
type textarea "안녕하세요.. 저희는 일반 소매점입니다. (생활ㅇ"
type textarea "x"
type textarea "안녕하세요.. 저희는 일반 소매점입니다. (생활요"
type textarea "x"
type textarea "안녕하세요.. 저희는 일반 소매점입니다. (생활용"
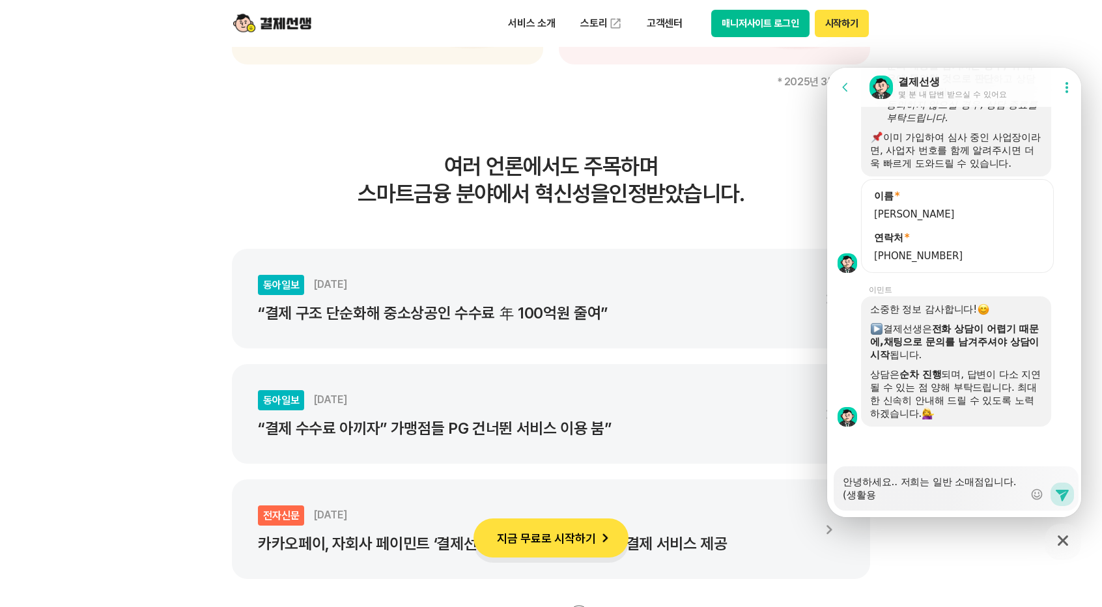
type textarea "x"
type textarea "안녕하세요.. 저희는 일반 소매점입니다. (생활용ㅍ"
type textarea "x"
type textarea "안녕하세요.. 저희는 일반 소매점입니다. (생활용푸"
type textarea "x"
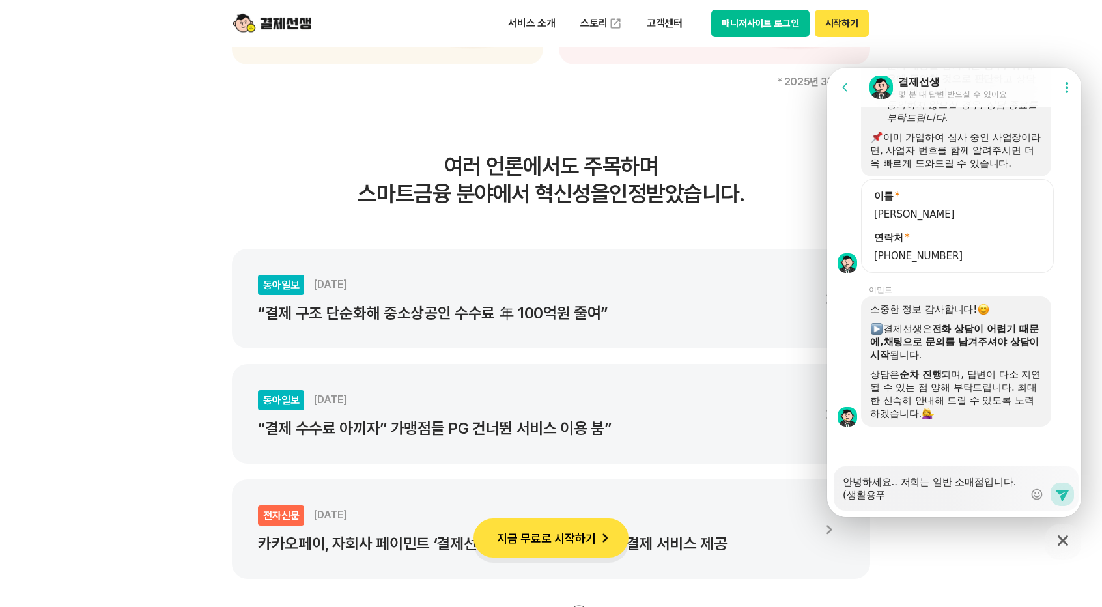
type textarea "안녕하세요.. 저희는 일반 소매점입니다. (생활용품"
type textarea "x"
type textarea "안녕하세요.. 저희는 일반 소매점입니다. (생활용품"
type textarea "x"
type textarea "안녕하세요.. 저희는 일반 소매점입니다. (생활용품 파"
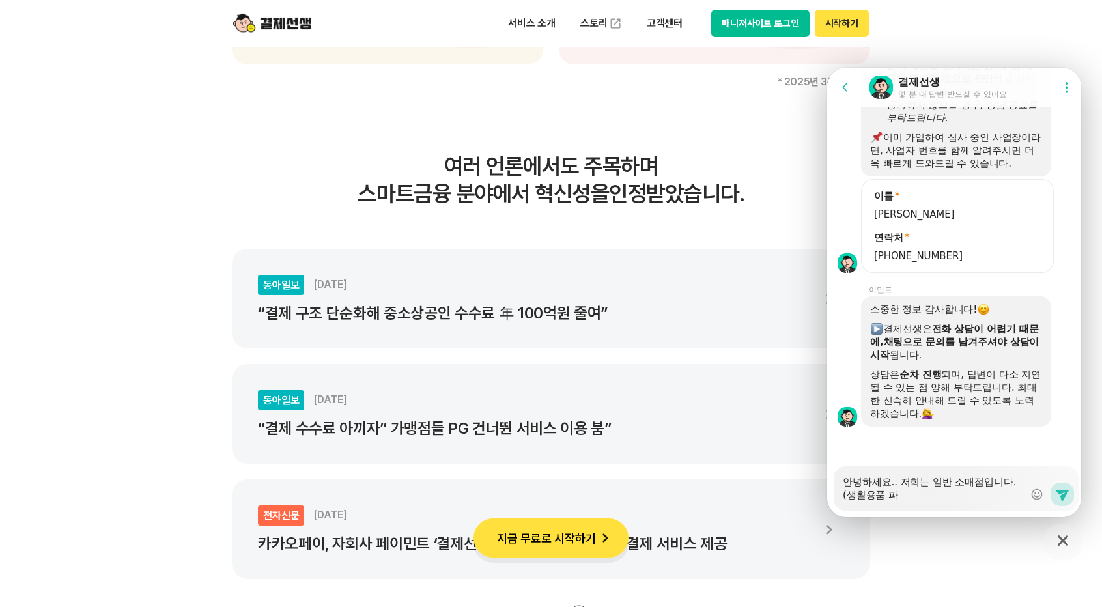
type textarea "x"
type textarea "안녕하세요.. 저희는 일반 소매점입니다. (생활용품 판"
type textarea "x"
type textarea "안녕하세요.. 저희는 일반 소매점입니다. (생활용품 판ㅁ"
type textarea "x"
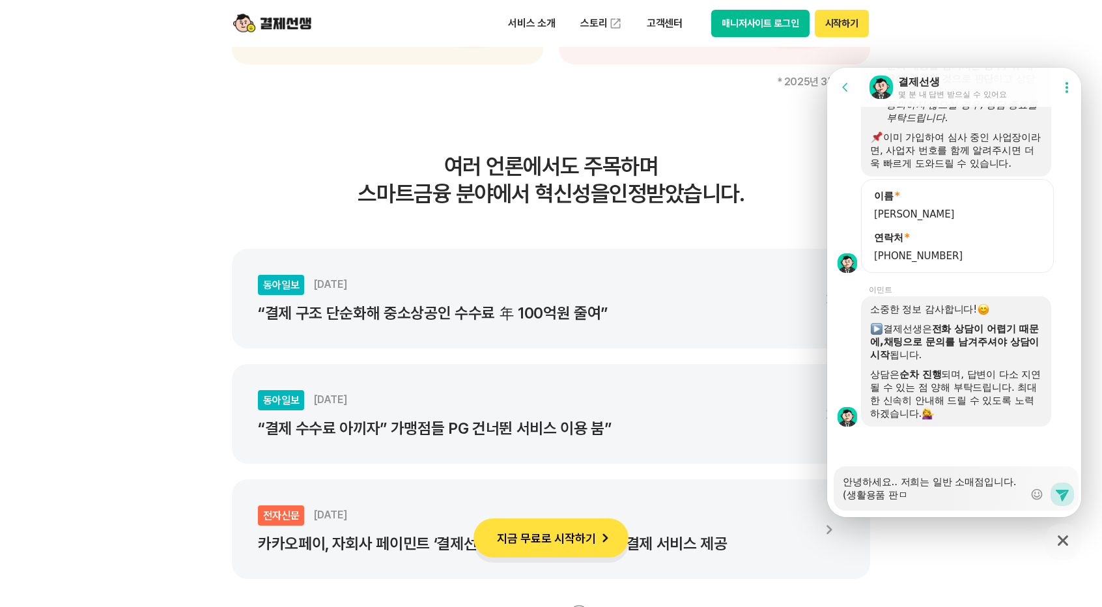
type textarea "안녕하세요.. 저희는 일반 소매점입니다. (생활용품 판매"
type textarea "x"
type textarea "안녕하세요.. 저희는 일반 소매점입니다. (생활용품 판매)"
type textarea "x"
type textarea "안녕하세요.. 저희는 일반 소매점입니다. (생활용품 판매)"
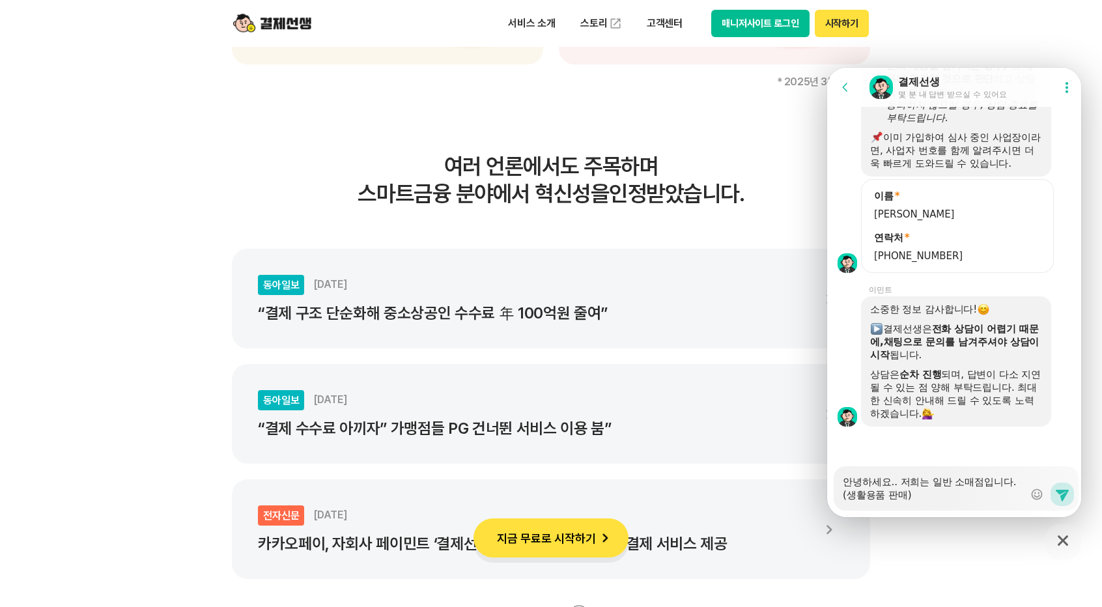
type textarea "x"
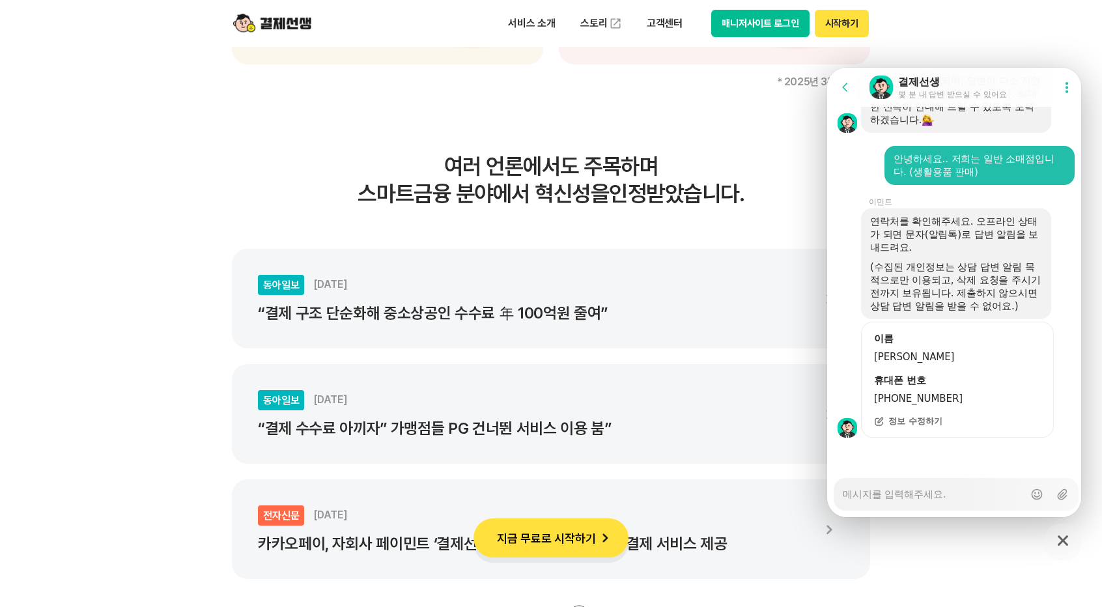
scroll to position [2045, 0]
type textarea "x"
type textarea "ㅋ"
type textarea "x"
type textarea "카"
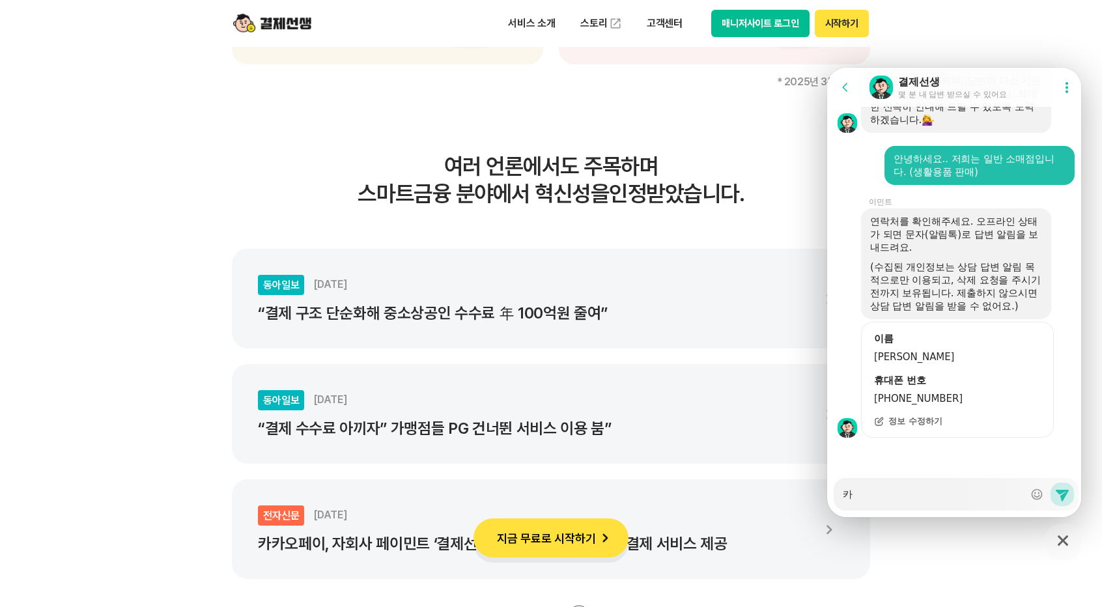
type textarea "x"
type textarea "칻"
type textarea "x"
type textarea "카드"
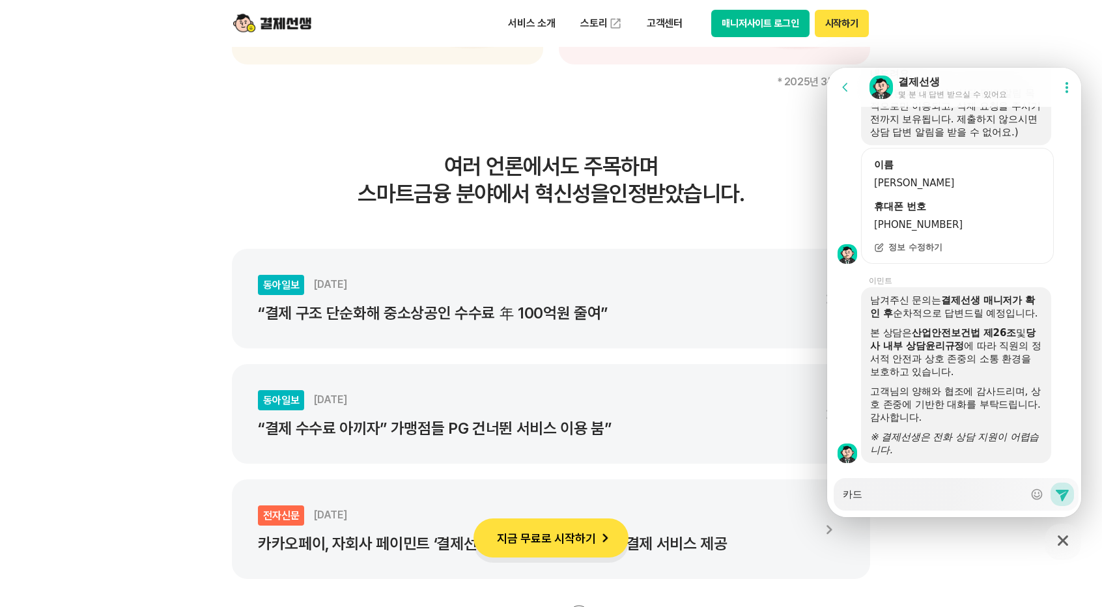
scroll to position [2257, 0]
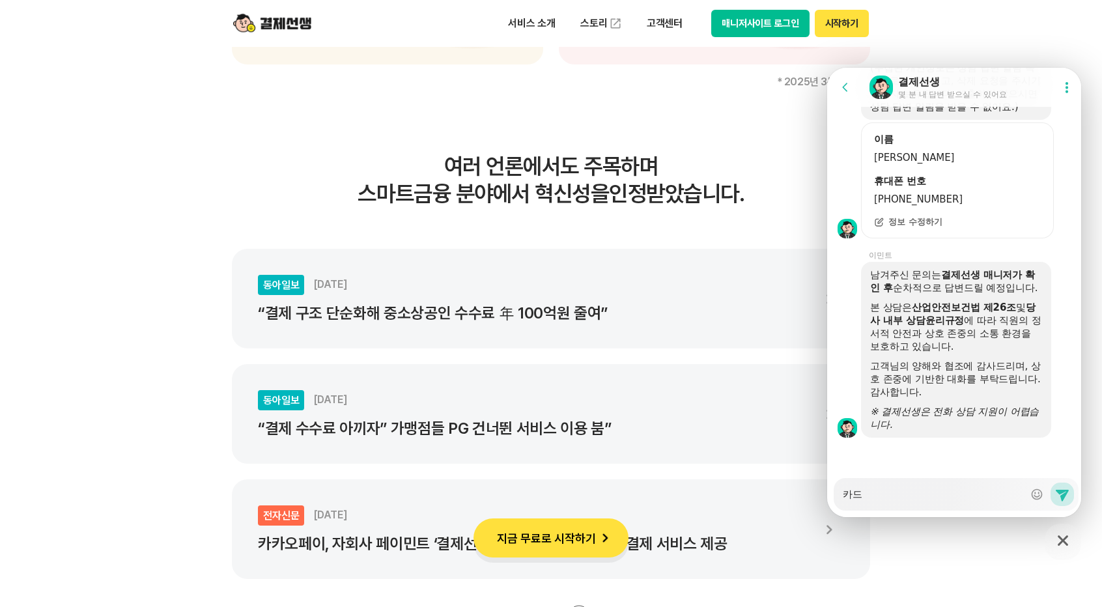
type textarea "x"
type textarea "카"
type textarea "x"
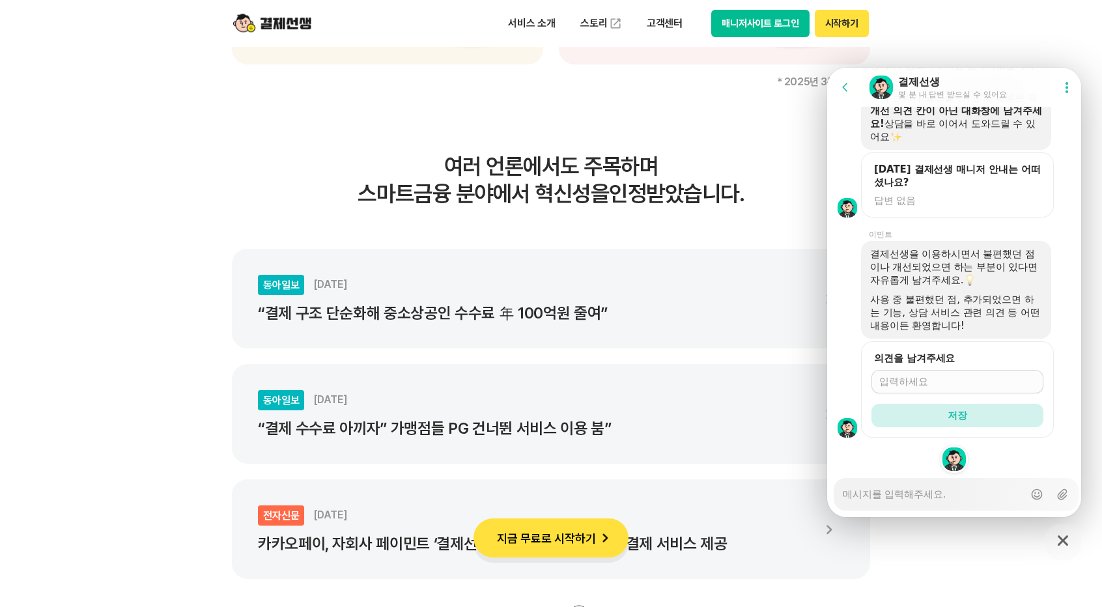
scroll to position [4681, 0]
type textarea "x"
click at [925, 199] on span "답변 없음" at bounding box center [957, 200] width 167 height 13
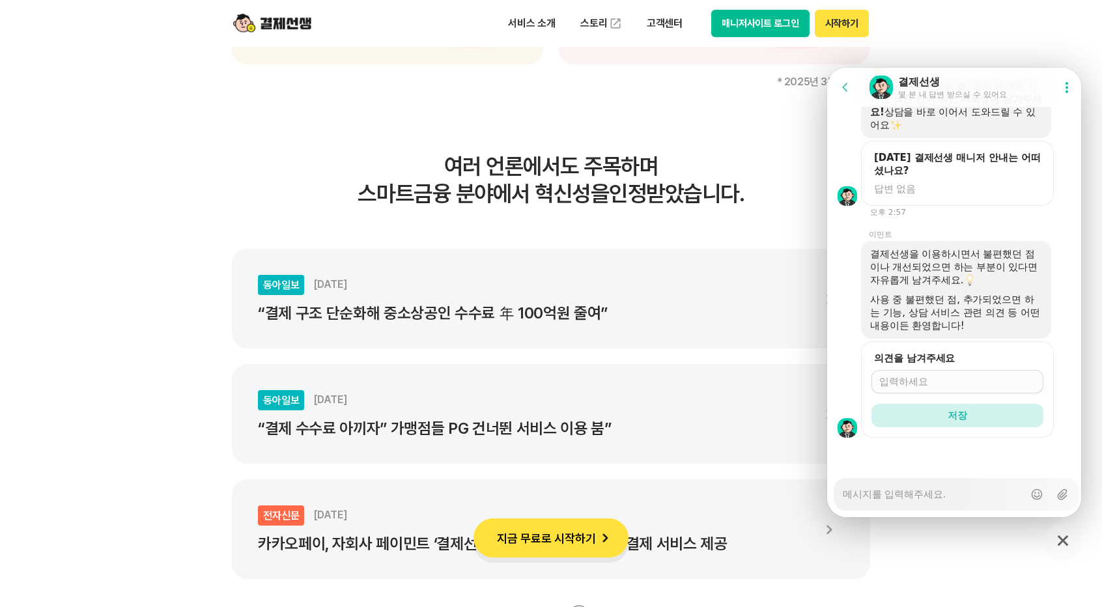
scroll to position [4693, 0]
